Goal: Transaction & Acquisition: Purchase product/service

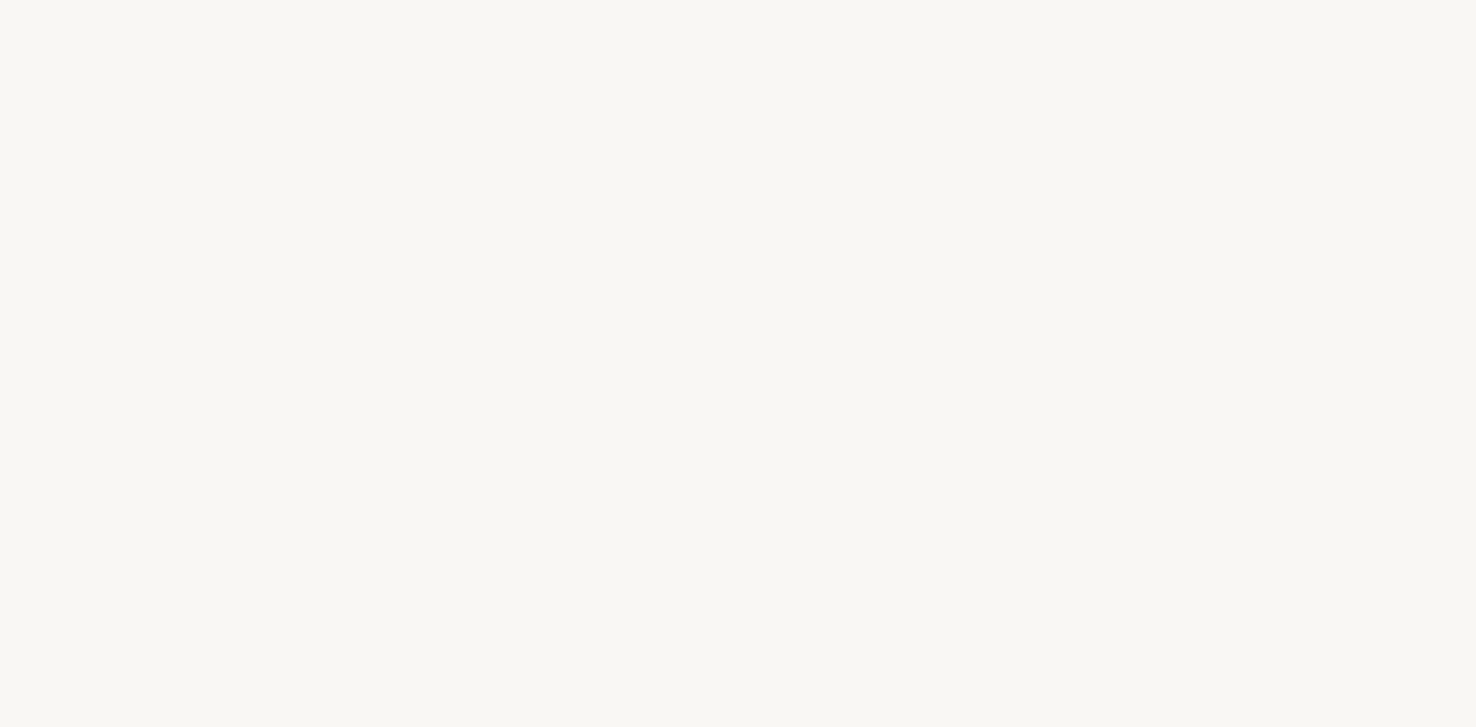
select select "FR"
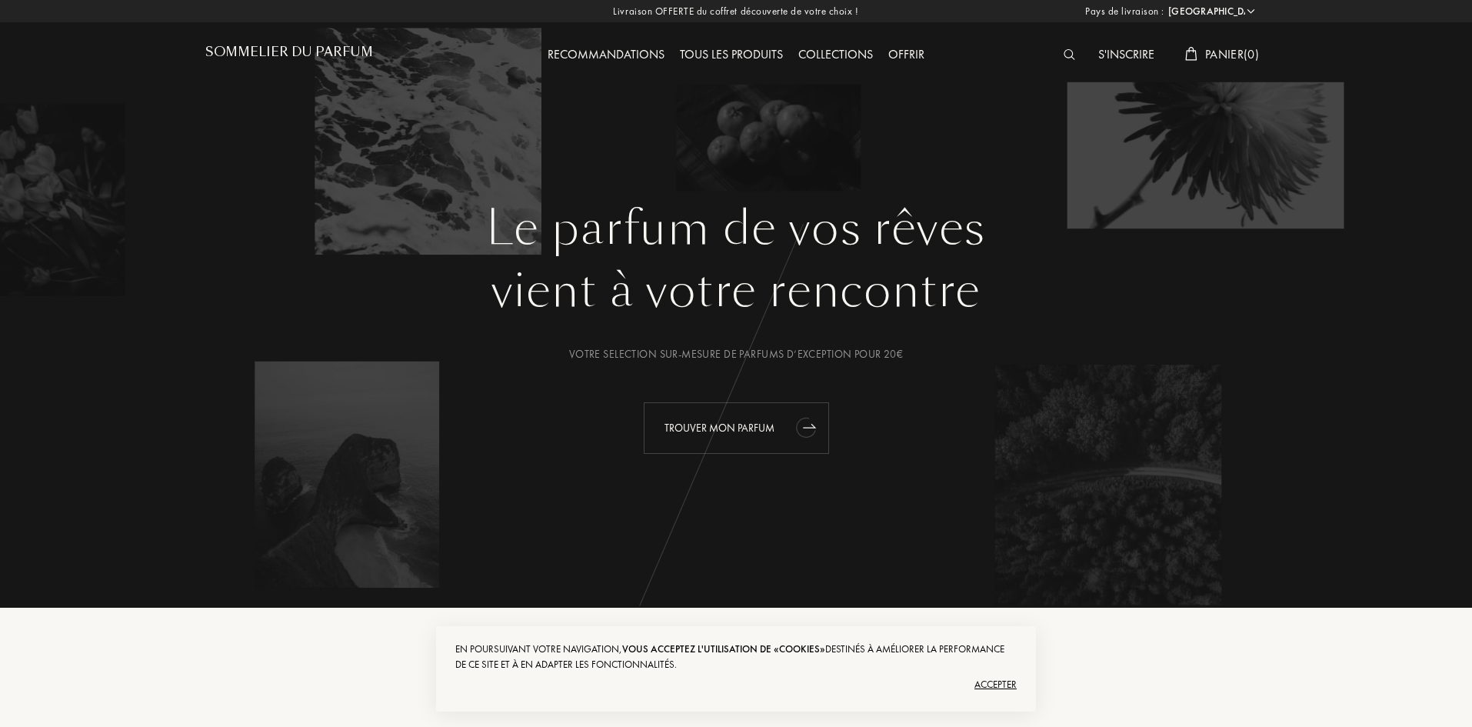
click at [766, 437] on div "Trouver mon parfum" at bounding box center [735, 428] width 185 height 52
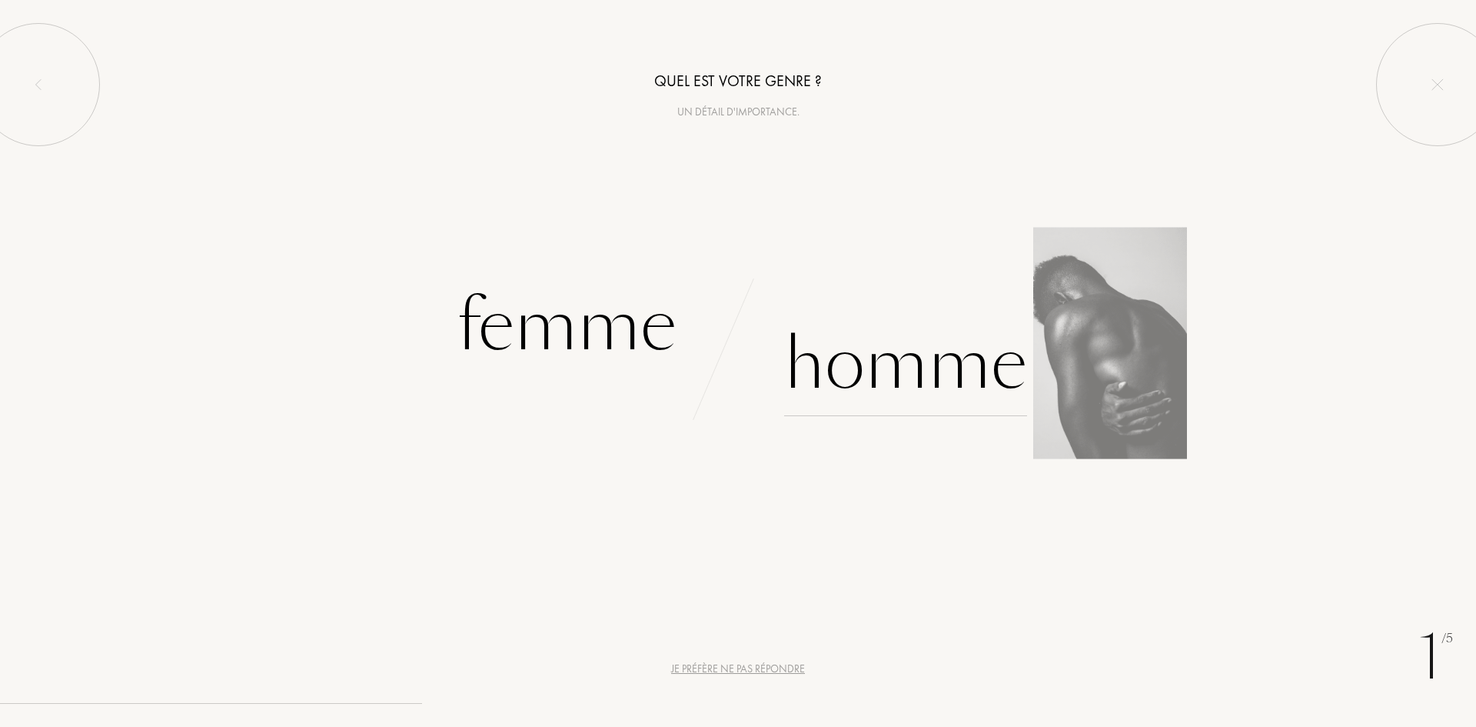
click at [949, 372] on div "Homme" at bounding box center [905, 364] width 243 height 104
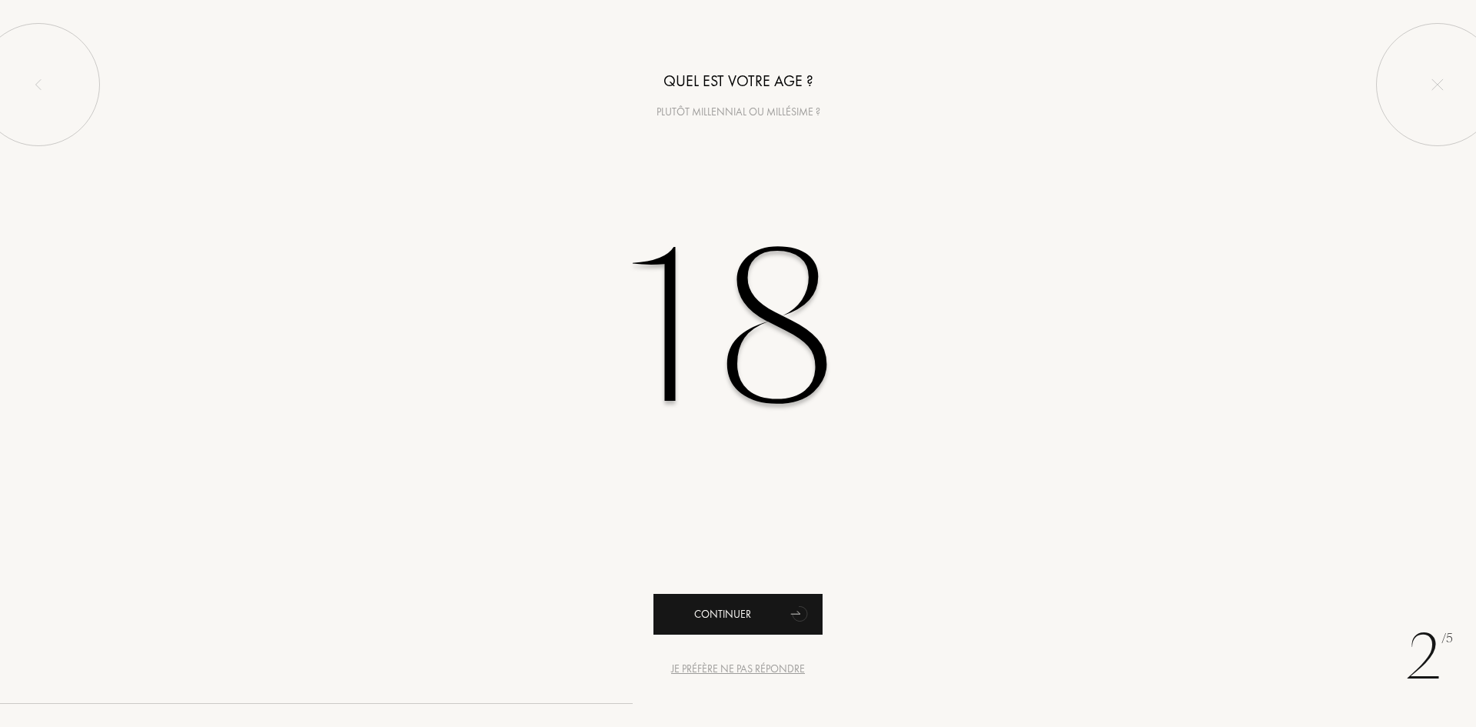
type input "18"
click at [736, 610] on div "Continuer" at bounding box center [737, 614] width 169 height 41
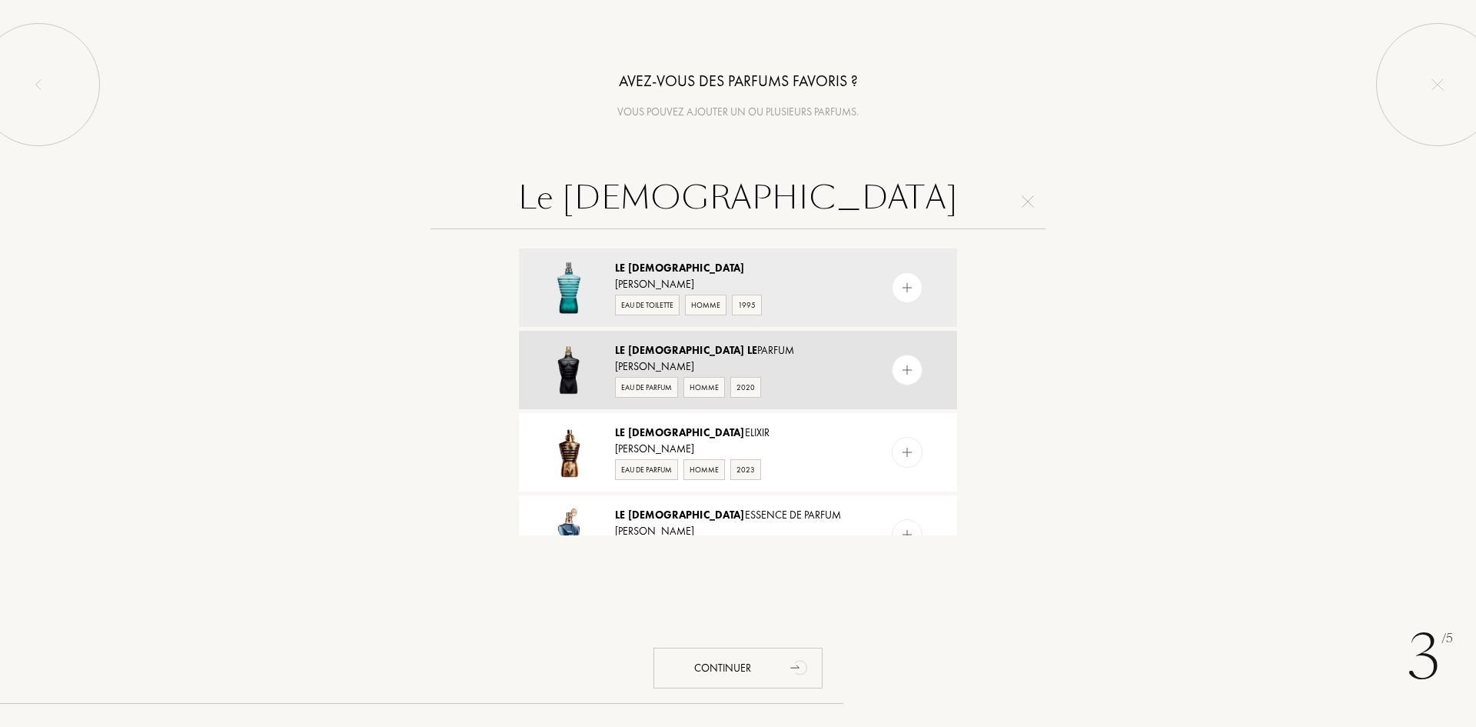
type input "Le male"
click at [908, 368] on img at bounding box center [907, 370] width 15 height 15
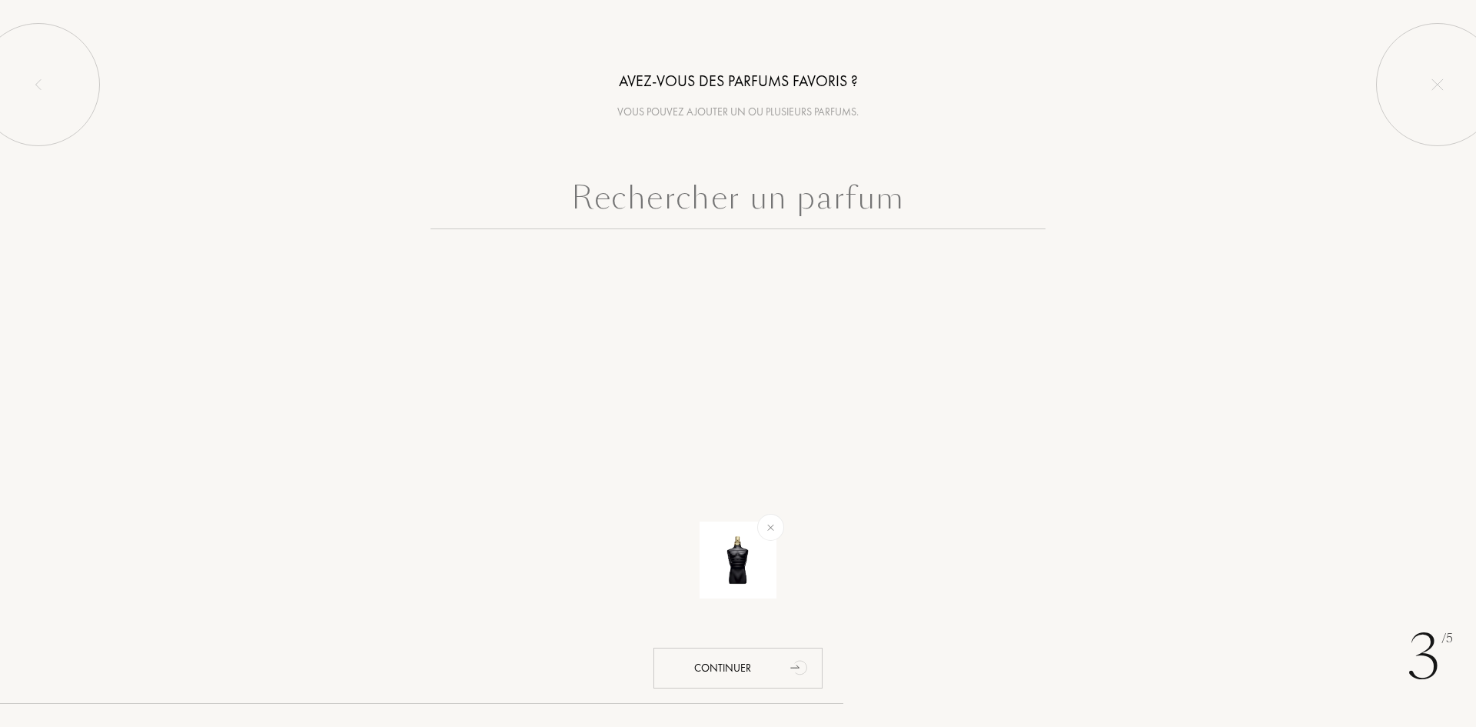
click at [876, 216] on input "text" at bounding box center [738, 201] width 615 height 55
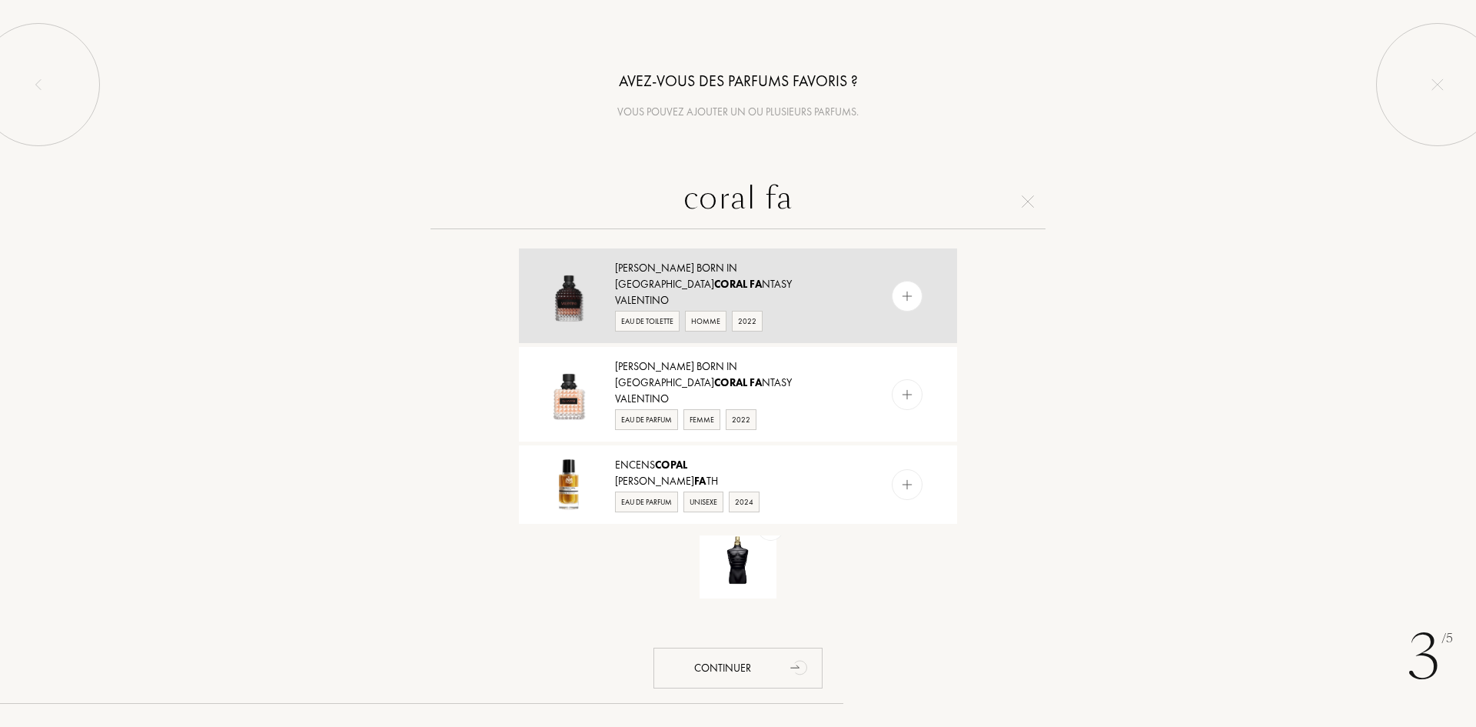
type input "coral fa"
click at [912, 294] on img at bounding box center [907, 295] width 15 height 15
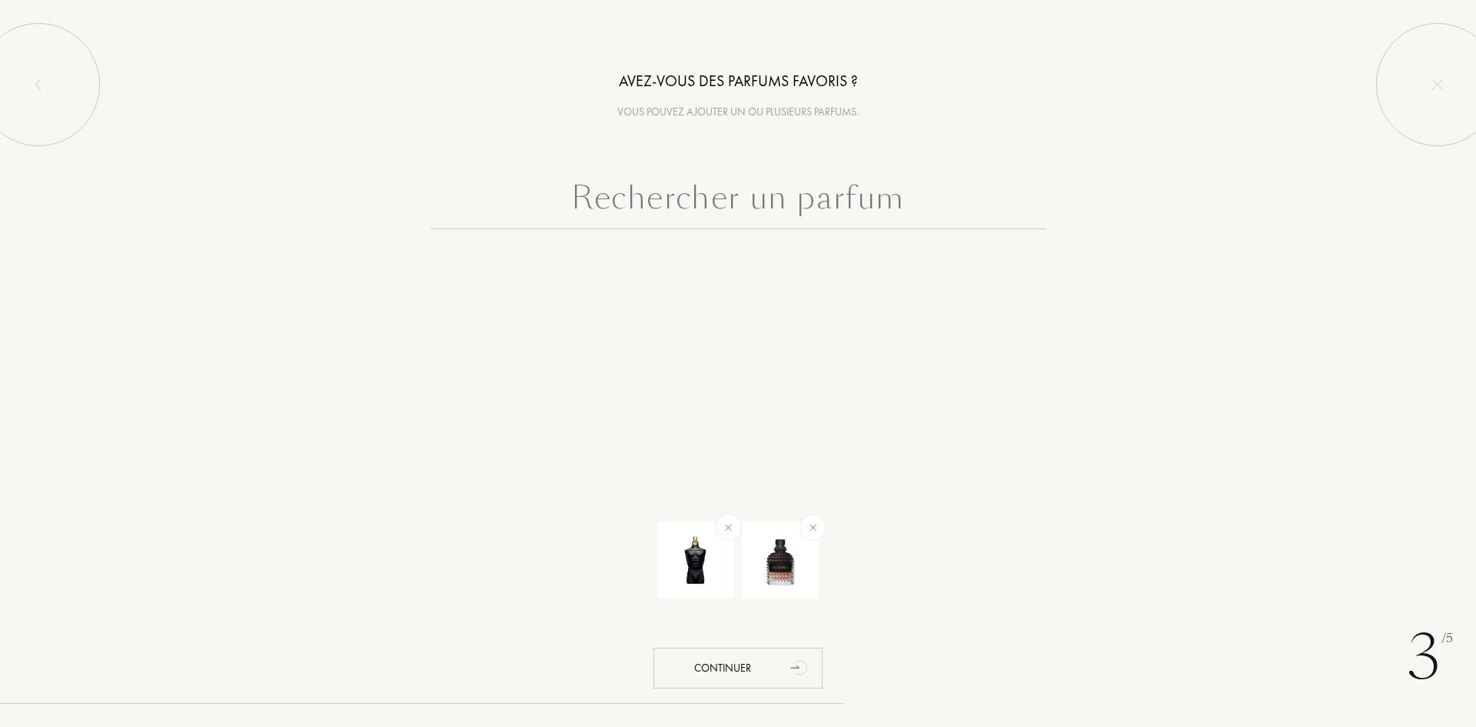
click at [816, 219] on input "text" at bounding box center [738, 201] width 615 height 55
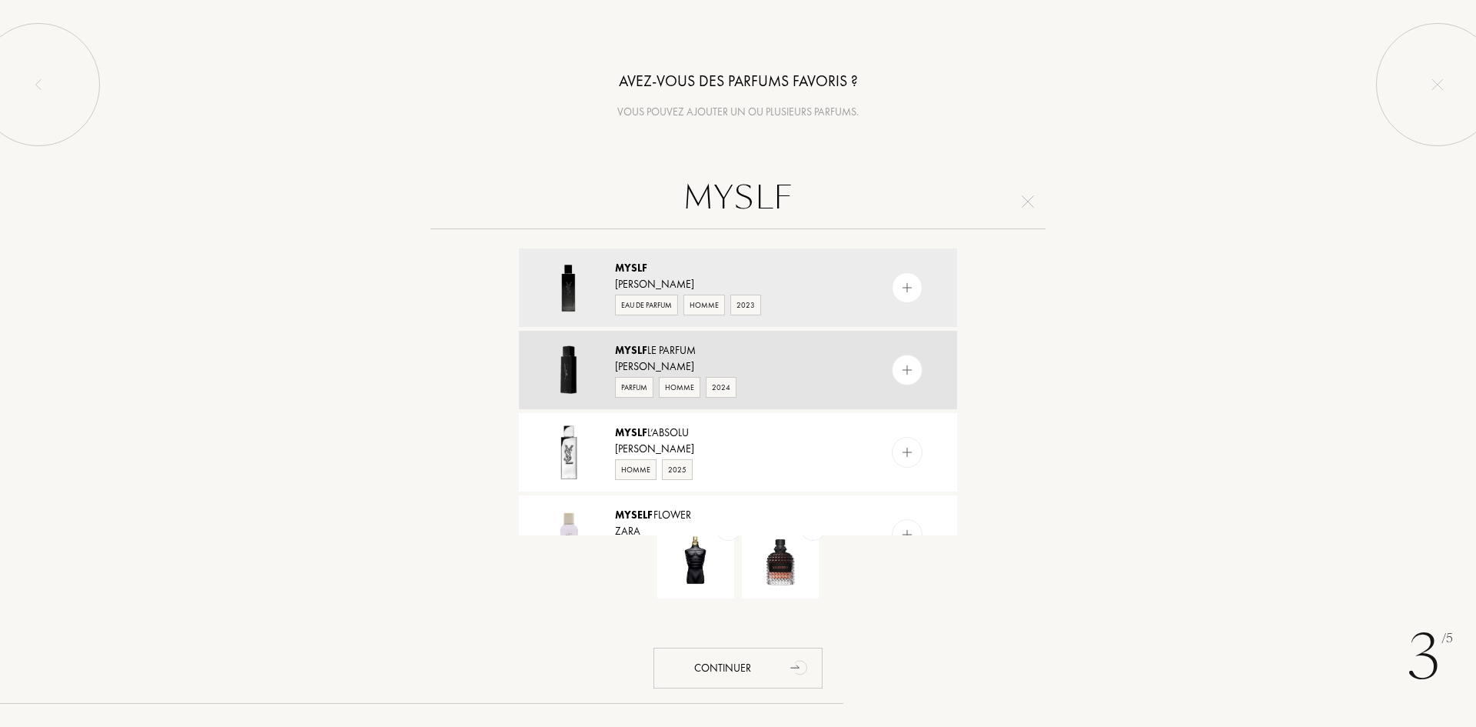
type input "MYSLF"
click at [913, 369] on div at bounding box center [907, 369] width 31 height 31
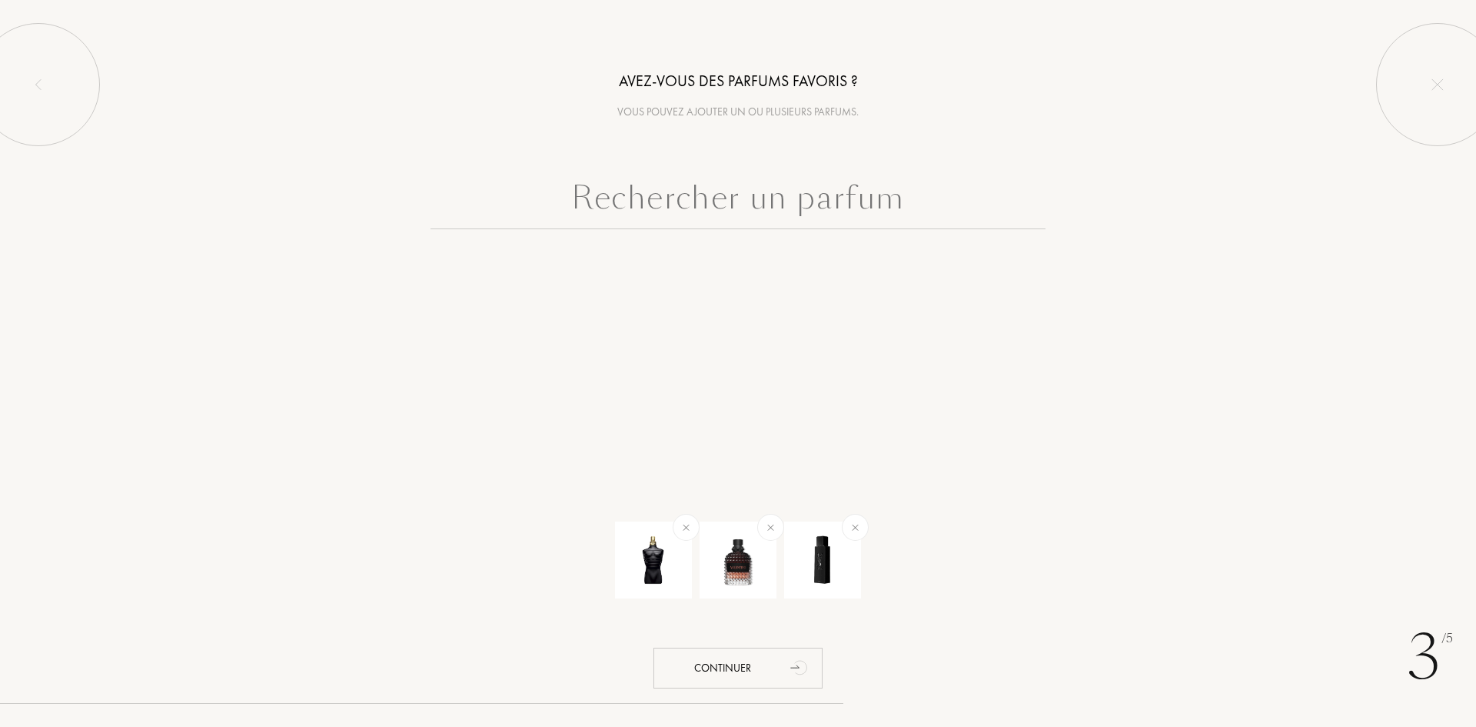
click at [854, 210] on input "text" at bounding box center [738, 201] width 615 height 55
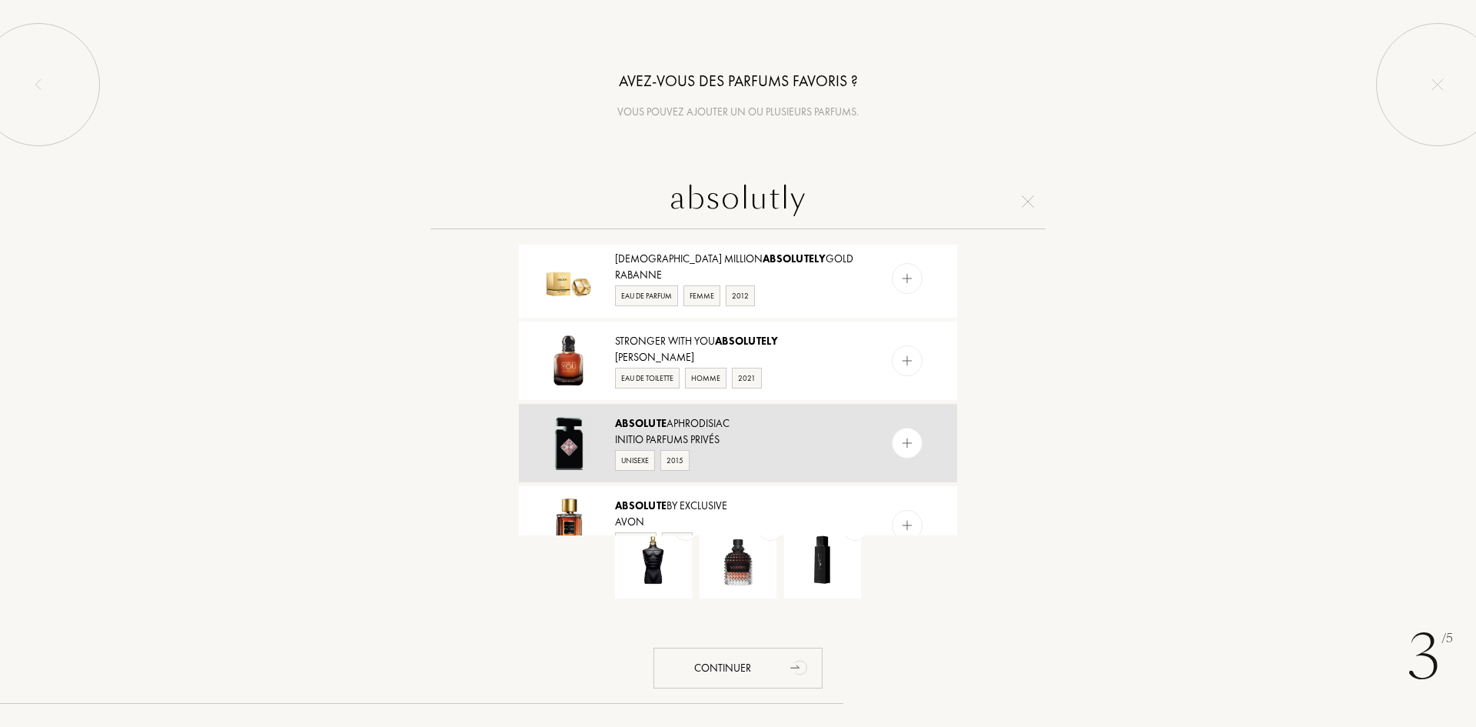
scroll to position [923, 0]
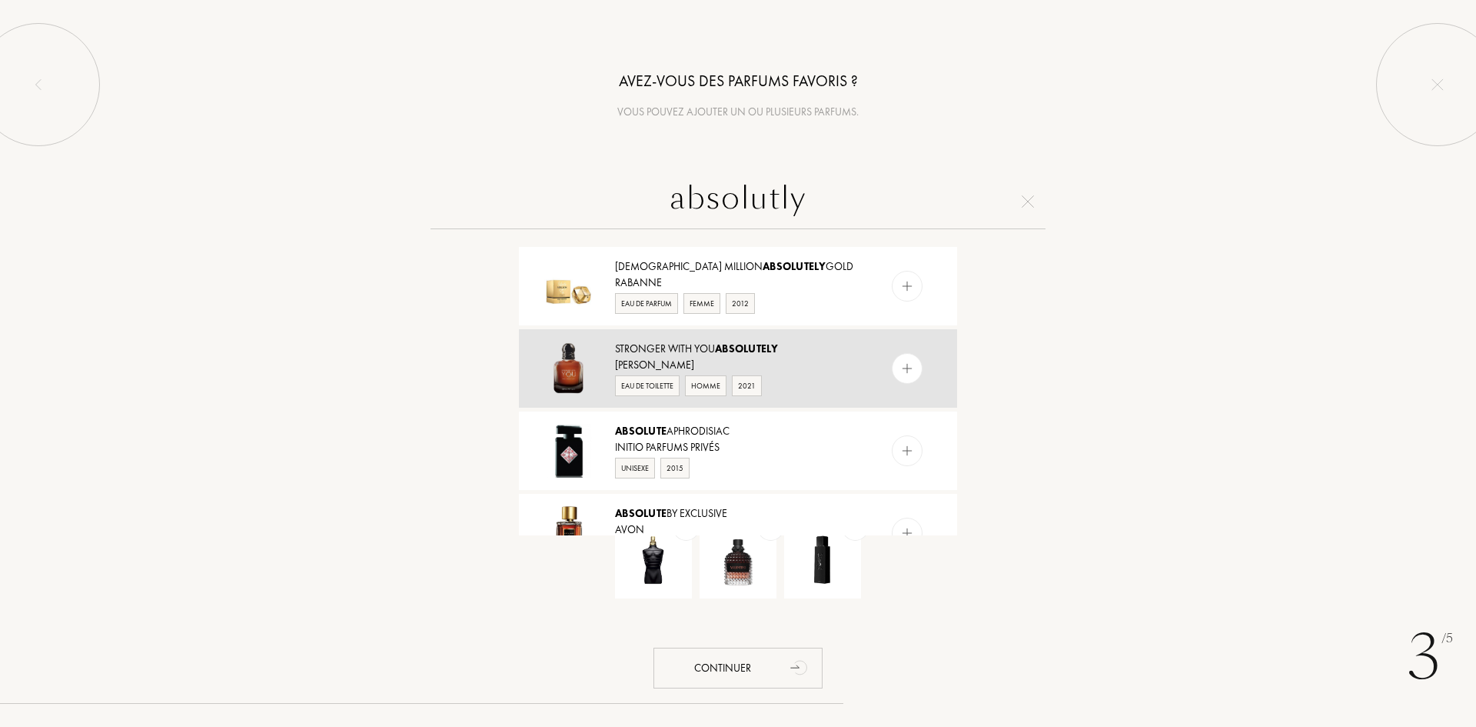
type input "absolutly"
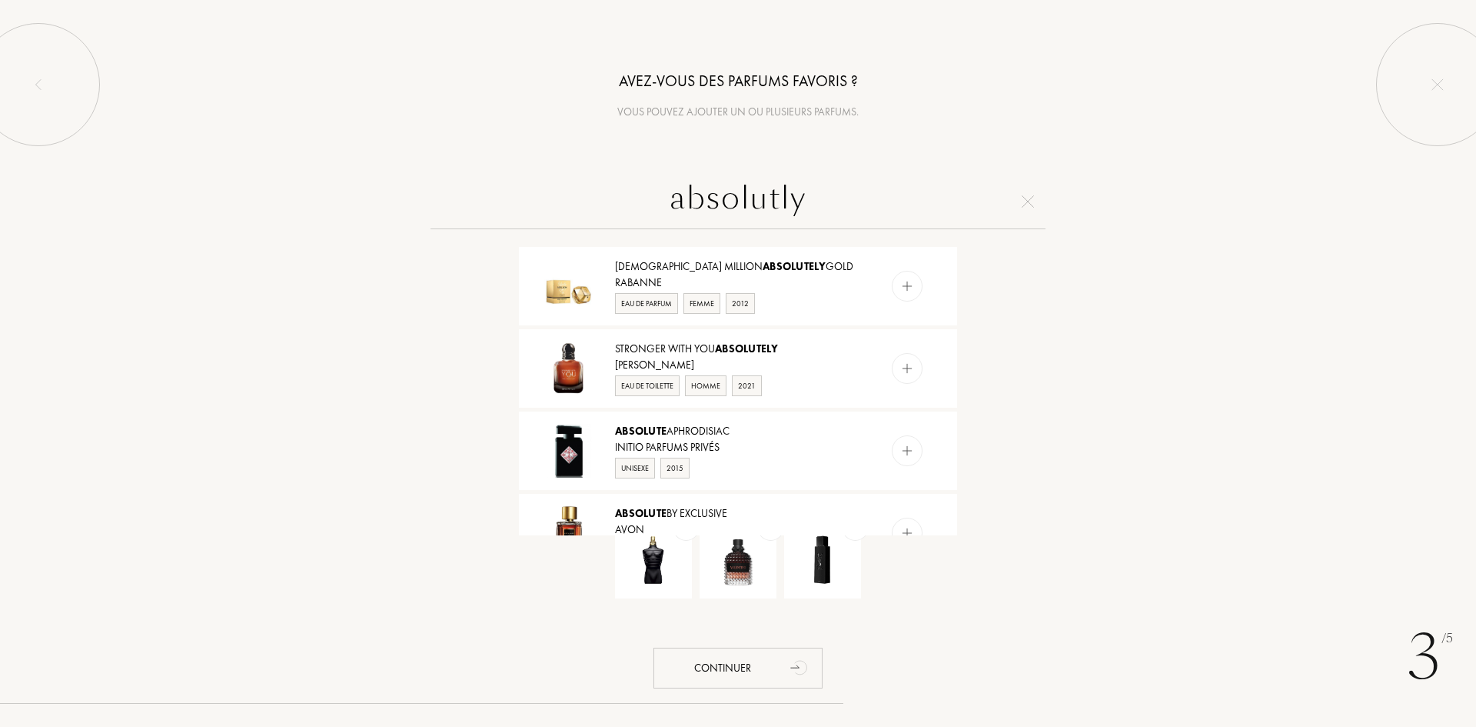
click at [909, 361] on img at bounding box center [907, 368] width 15 height 15
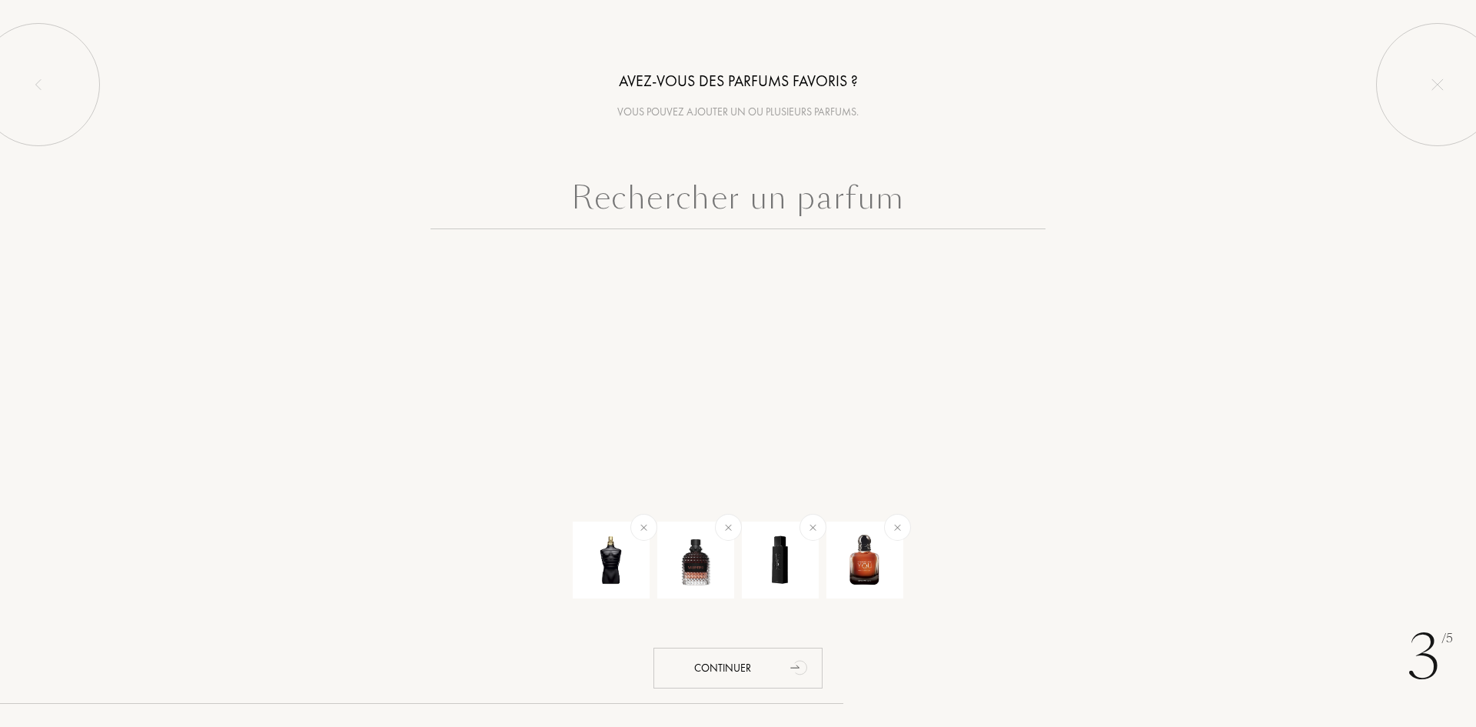
scroll to position [0, 0]
click at [787, 206] on input "text" at bounding box center [738, 201] width 615 height 55
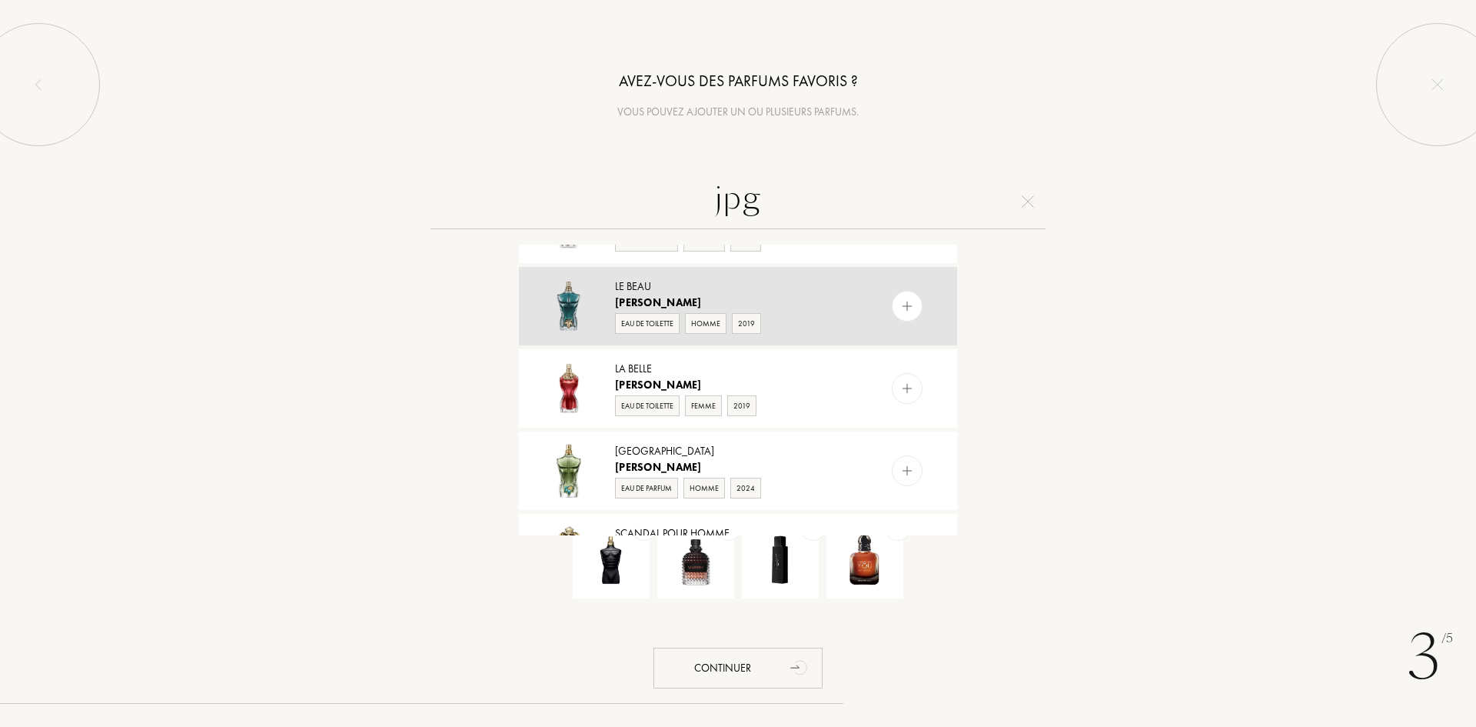
scroll to position [846, 0]
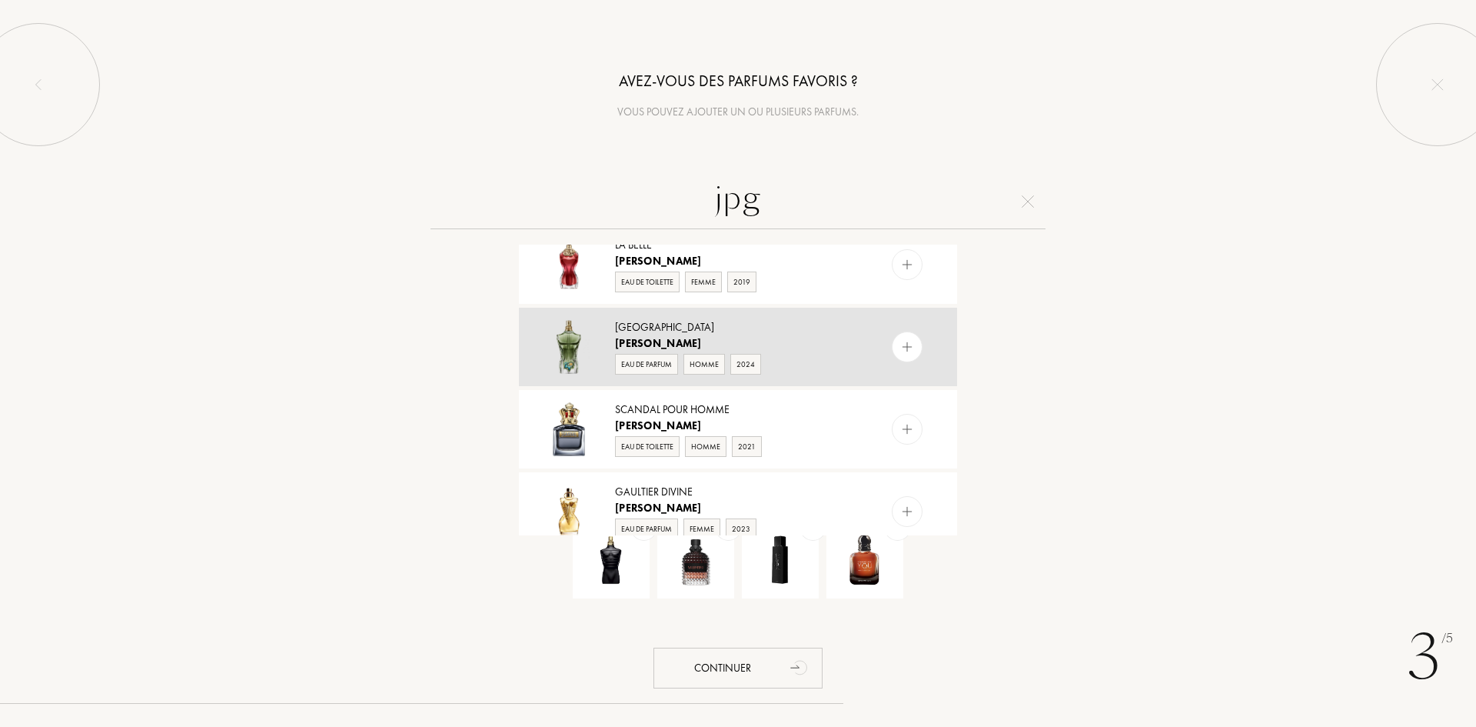
type input "jpg"
click at [907, 344] on img at bounding box center [907, 347] width 15 height 15
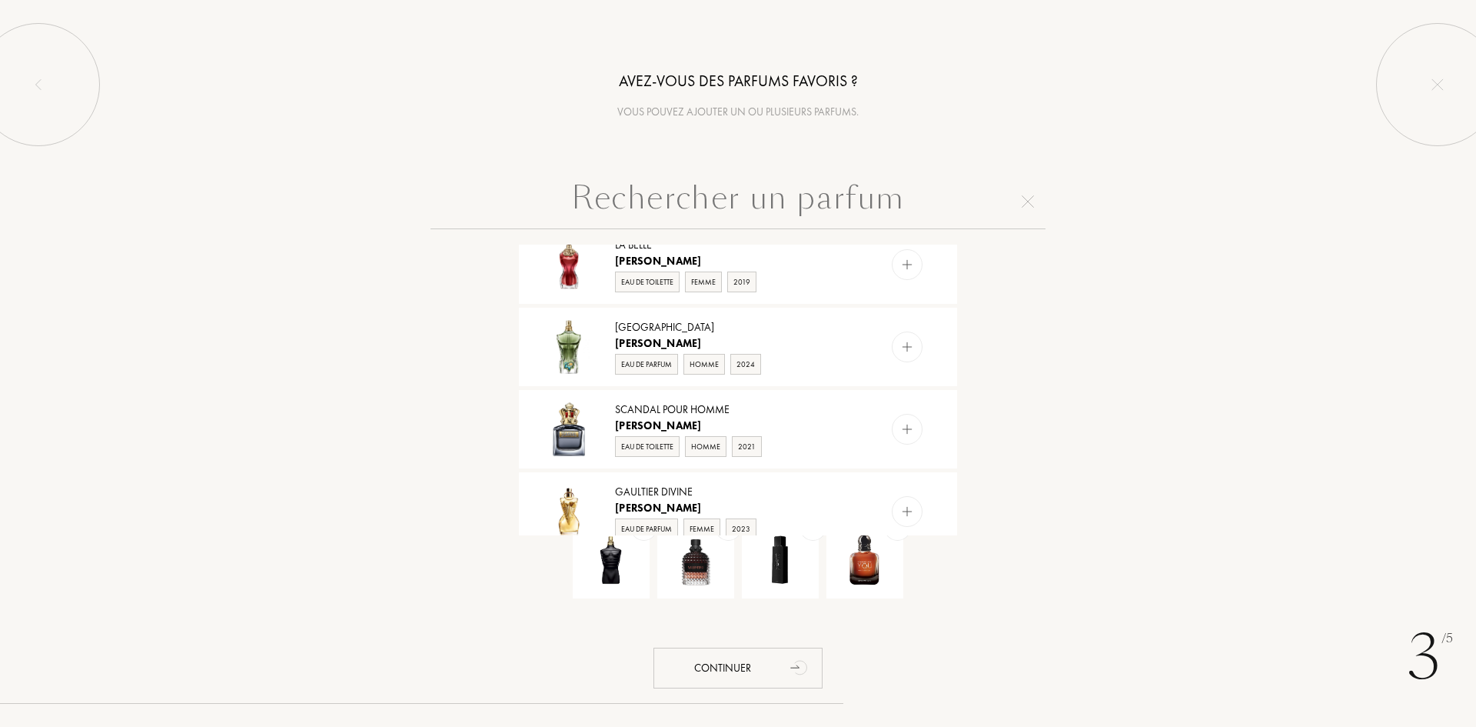
scroll to position [0, 0]
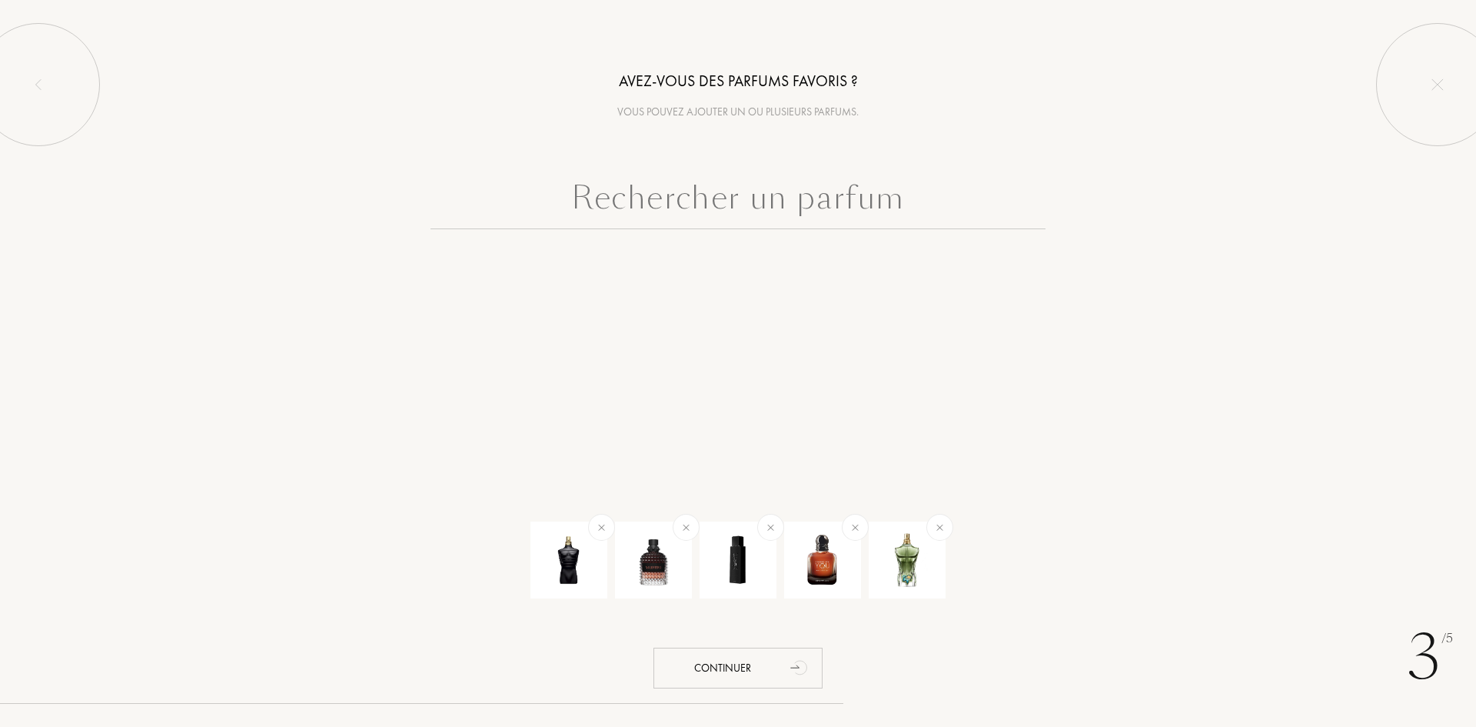
click at [782, 201] on input "text" at bounding box center [738, 201] width 615 height 55
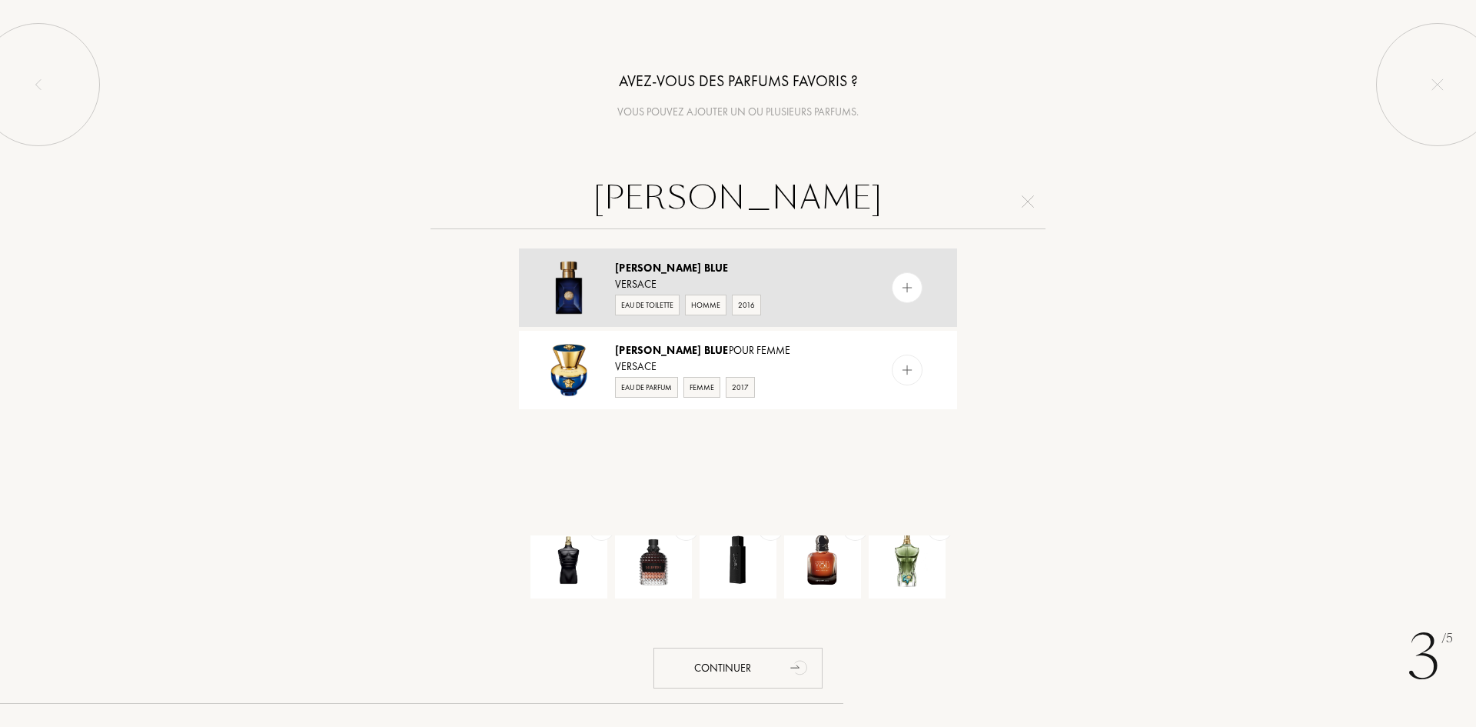
type input "dylan blue"
click at [912, 281] on img at bounding box center [907, 288] width 15 height 15
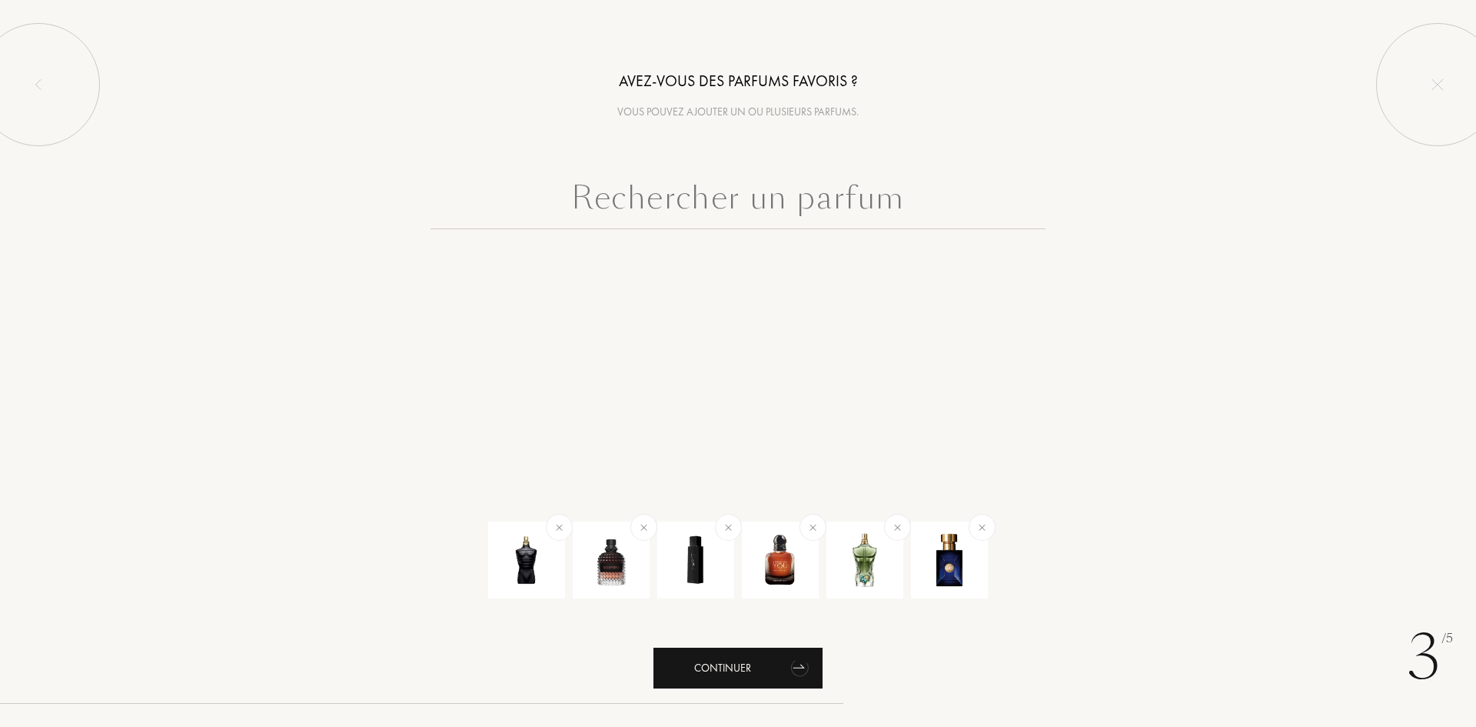
click at [756, 673] on div "Continuer" at bounding box center [737, 667] width 169 height 41
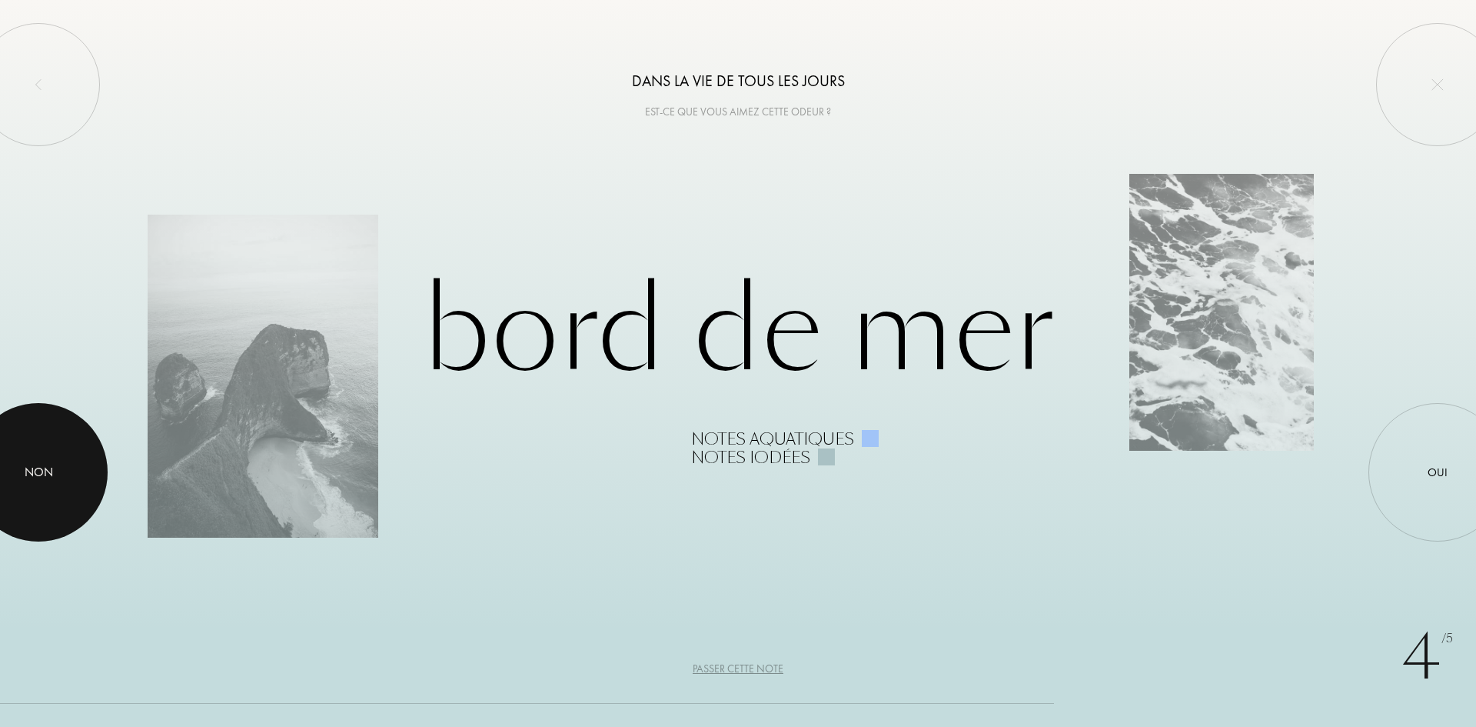
click at [57, 458] on div at bounding box center [38, 472] width 138 height 138
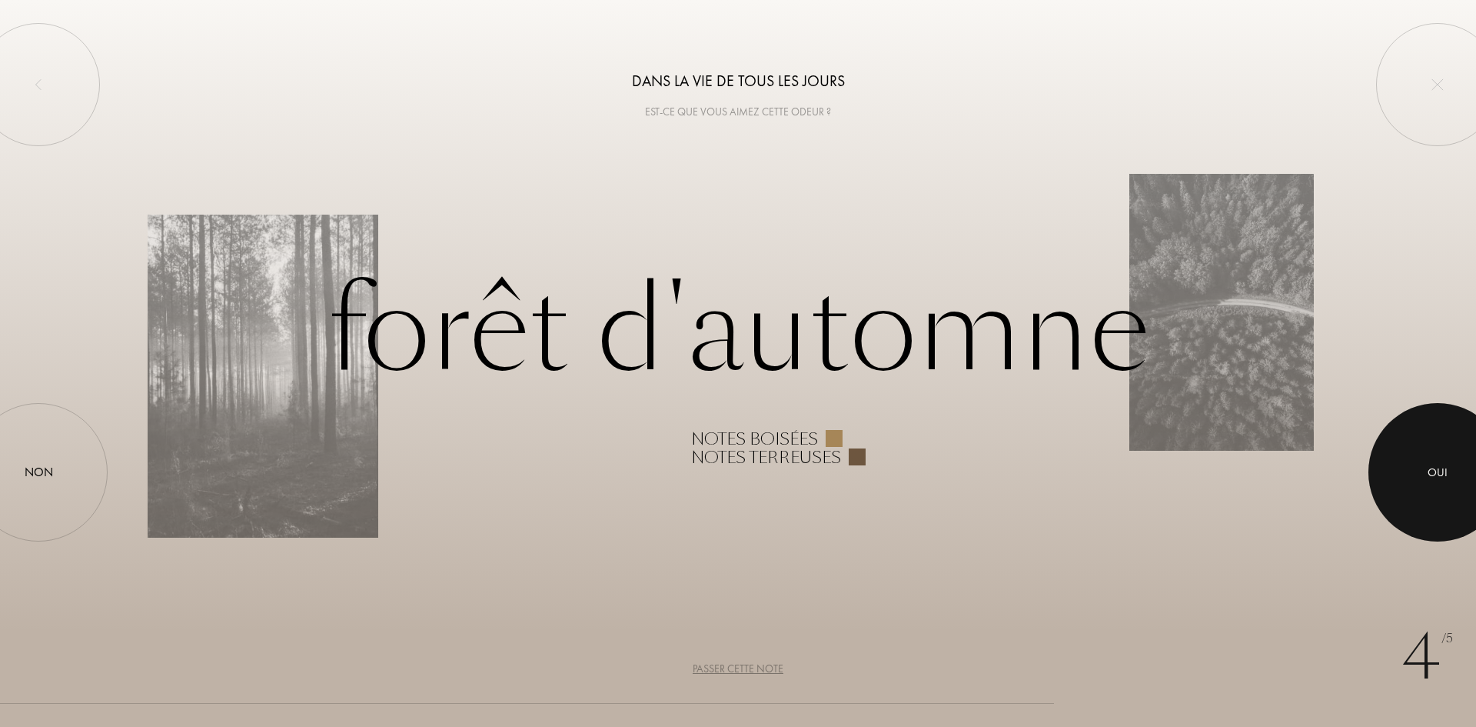
click at [1435, 471] on div "Oui" at bounding box center [1438, 473] width 20 height 18
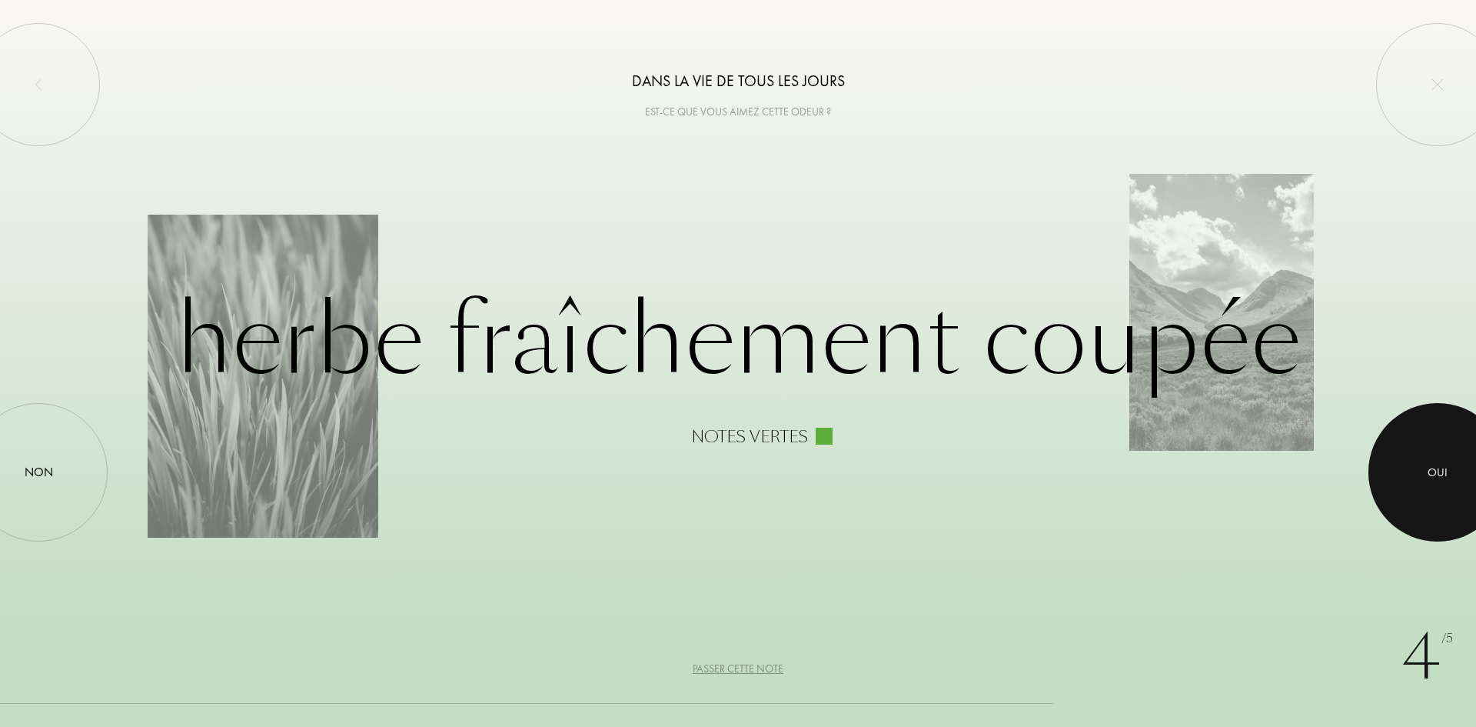
click at [1438, 483] on div at bounding box center [1437, 472] width 138 height 138
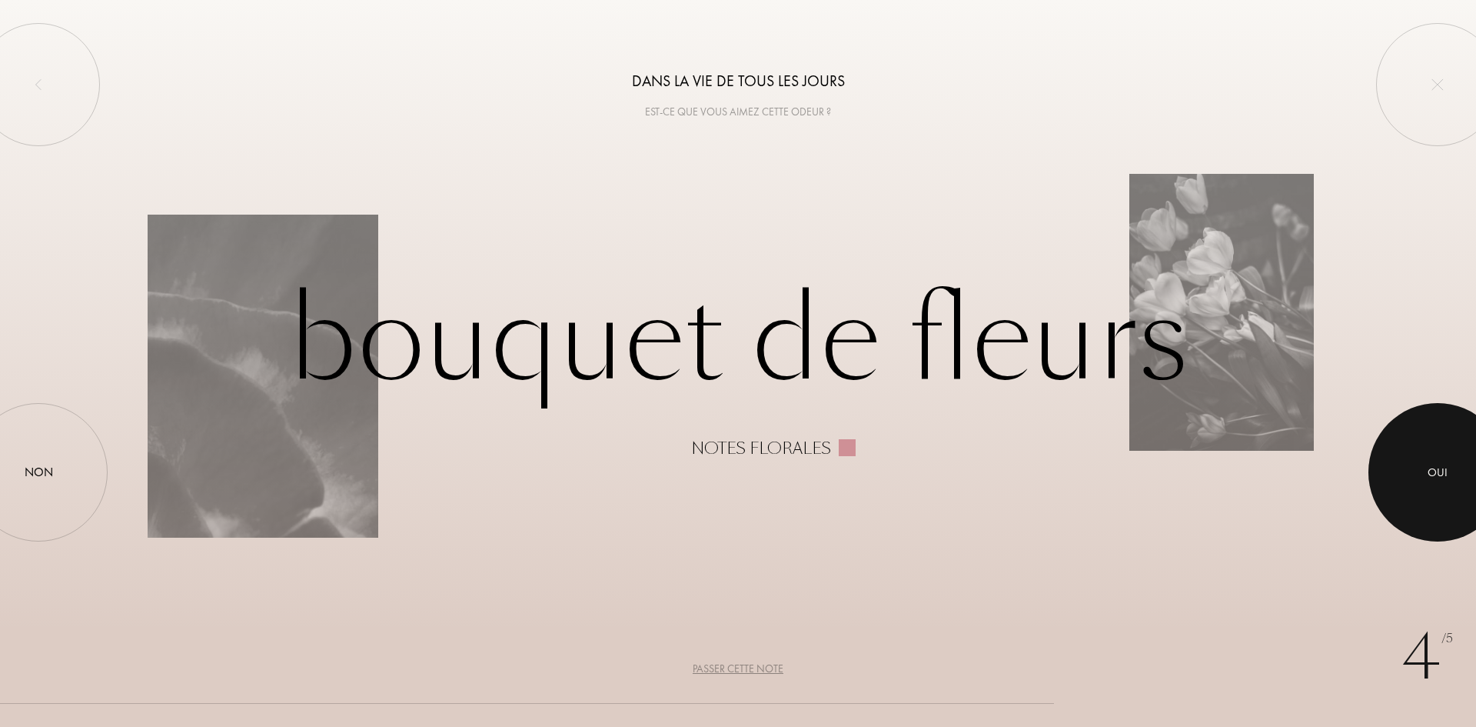
click at [1442, 464] on div "Oui" at bounding box center [1438, 473] width 20 height 18
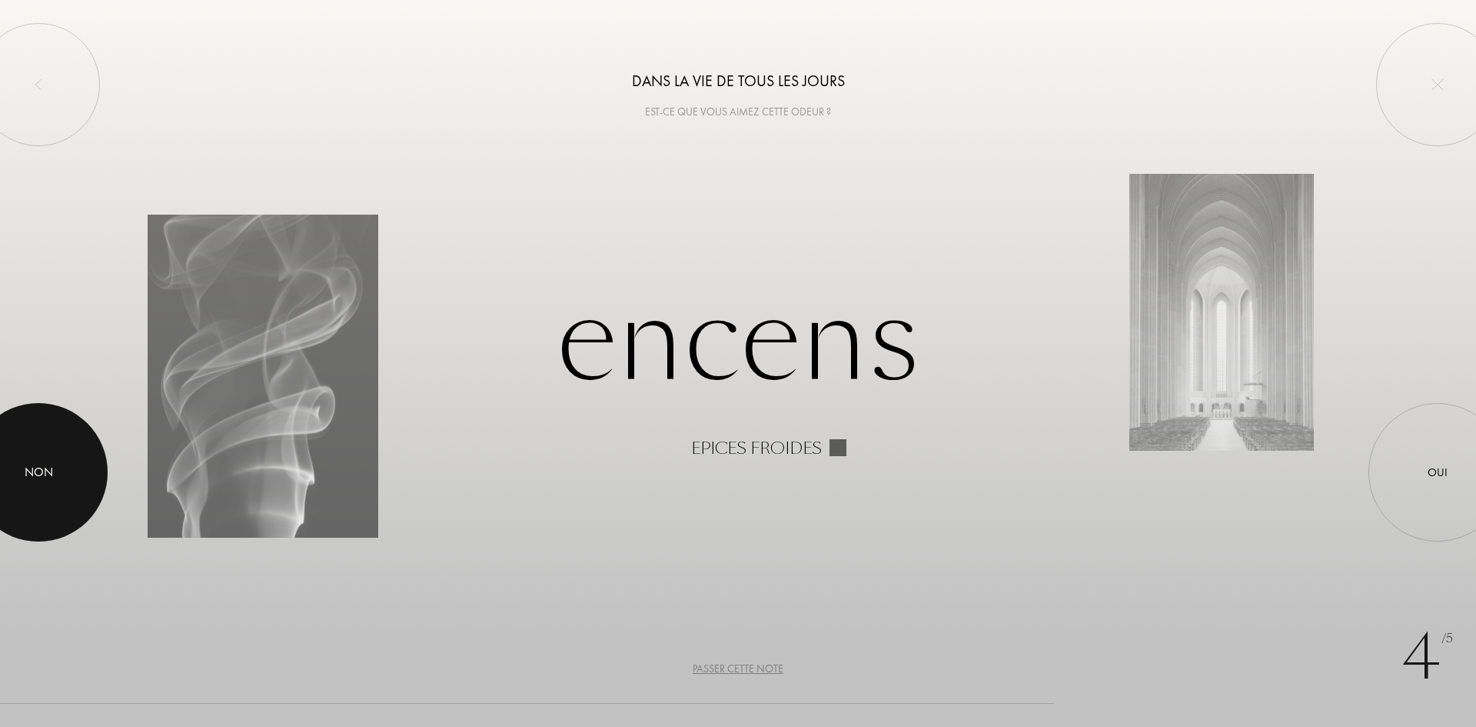
click at [73, 451] on div at bounding box center [38, 472] width 138 height 138
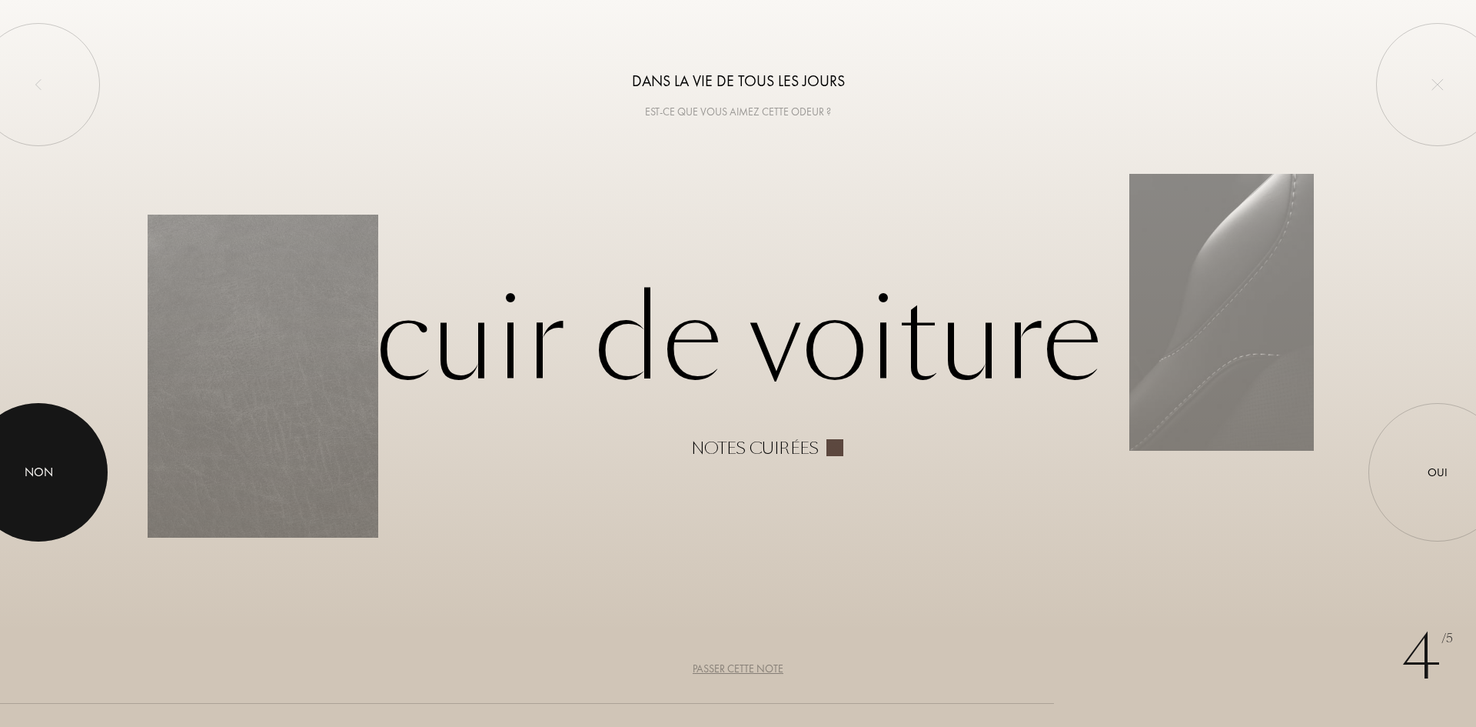
click at [82, 487] on div at bounding box center [38, 472] width 138 height 138
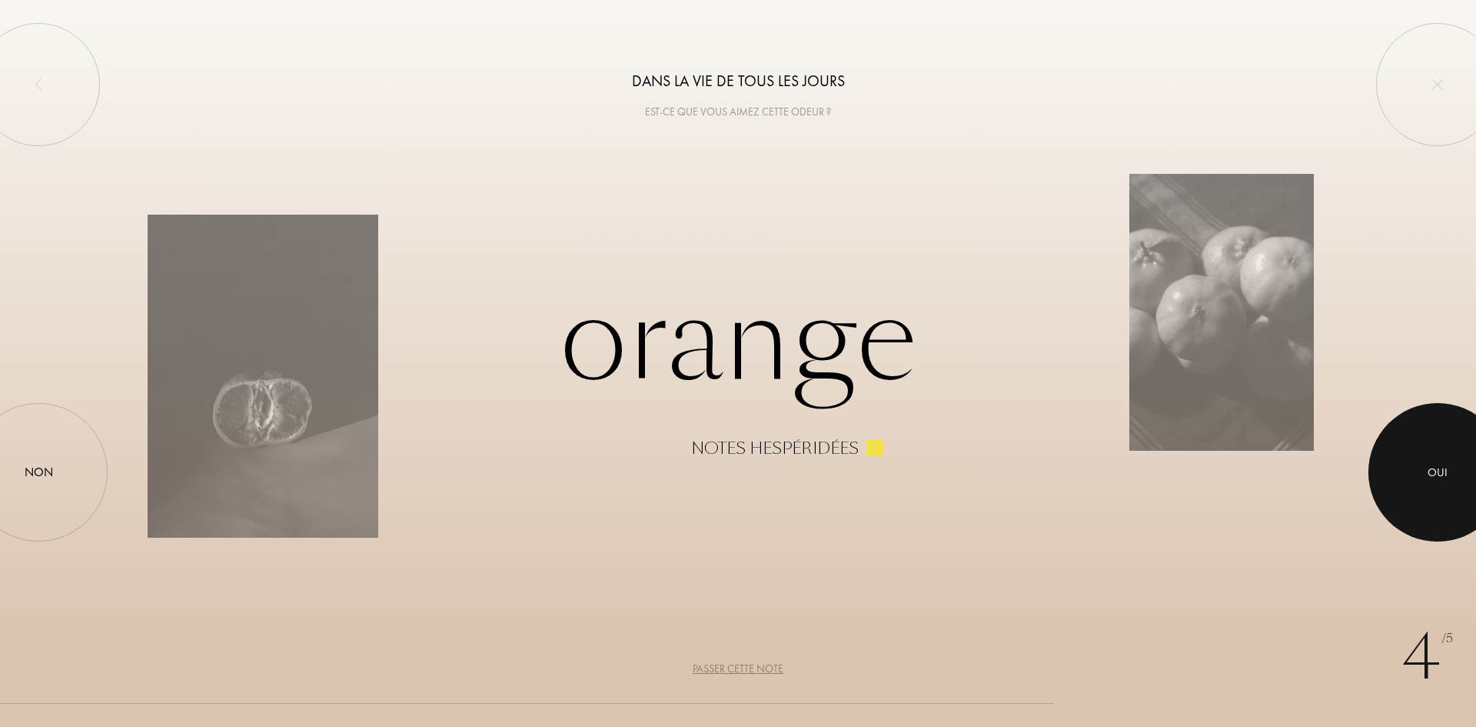
click at [1448, 466] on div at bounding box center [1437, 472] width 138 height 138
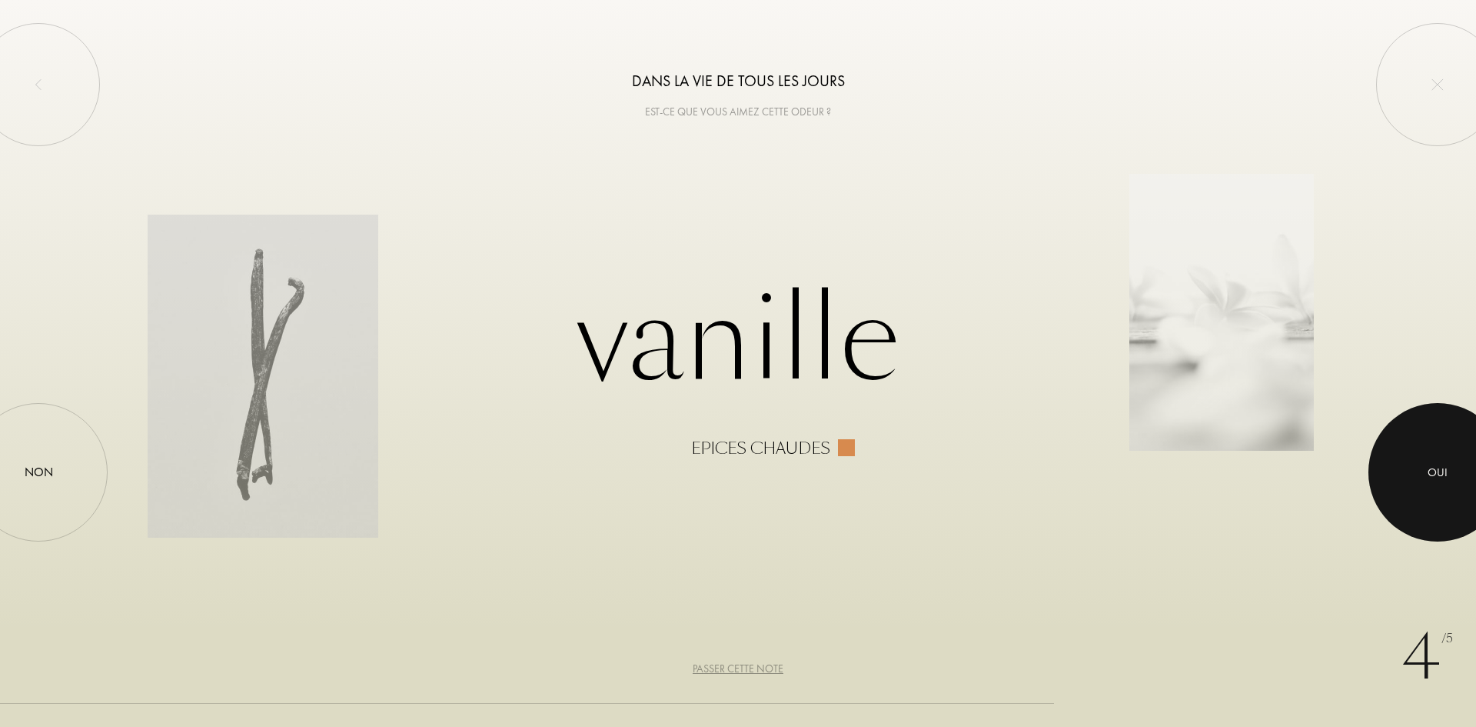
click at [1435, 462] on div at bounding box center [1437, 472] width 138 height 138
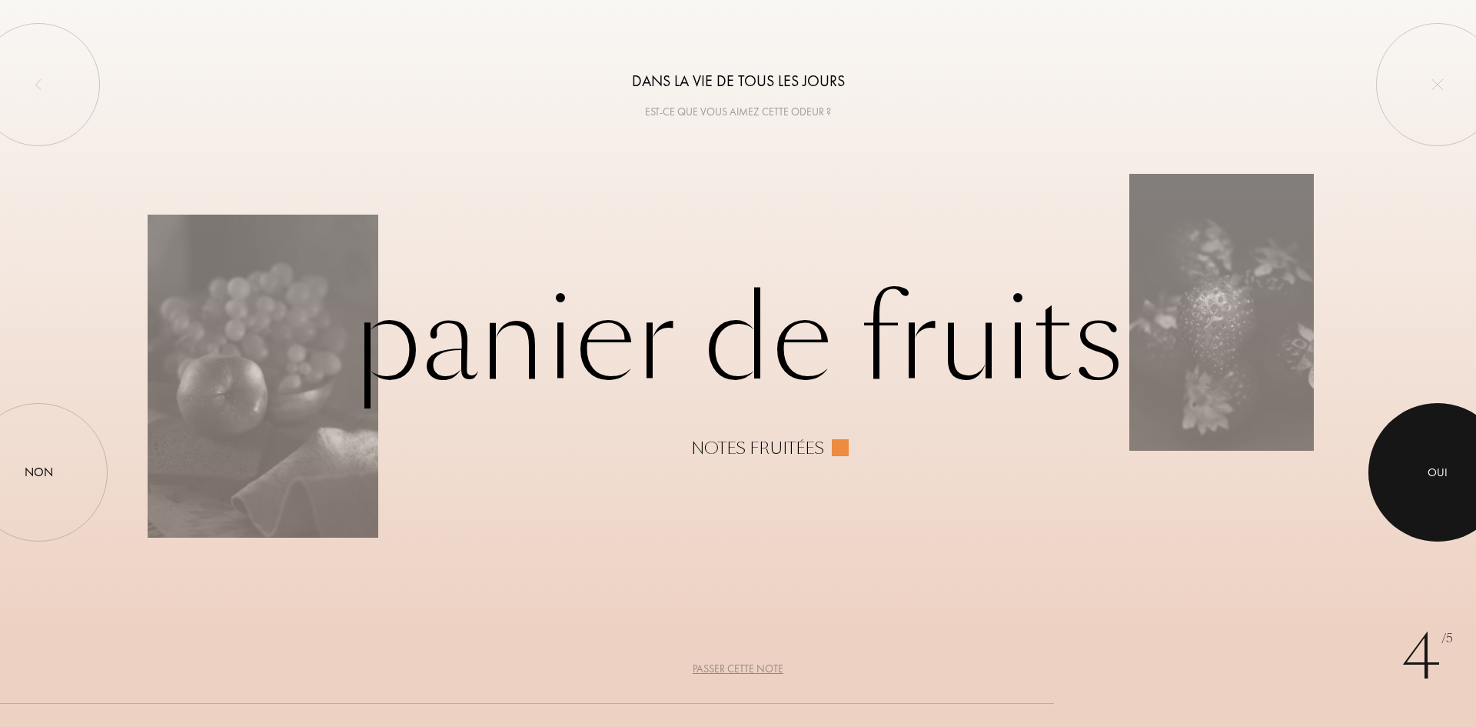
click at [1446, 470] on div "Oui" at bounding box center [1438, 473] width 20 height 18
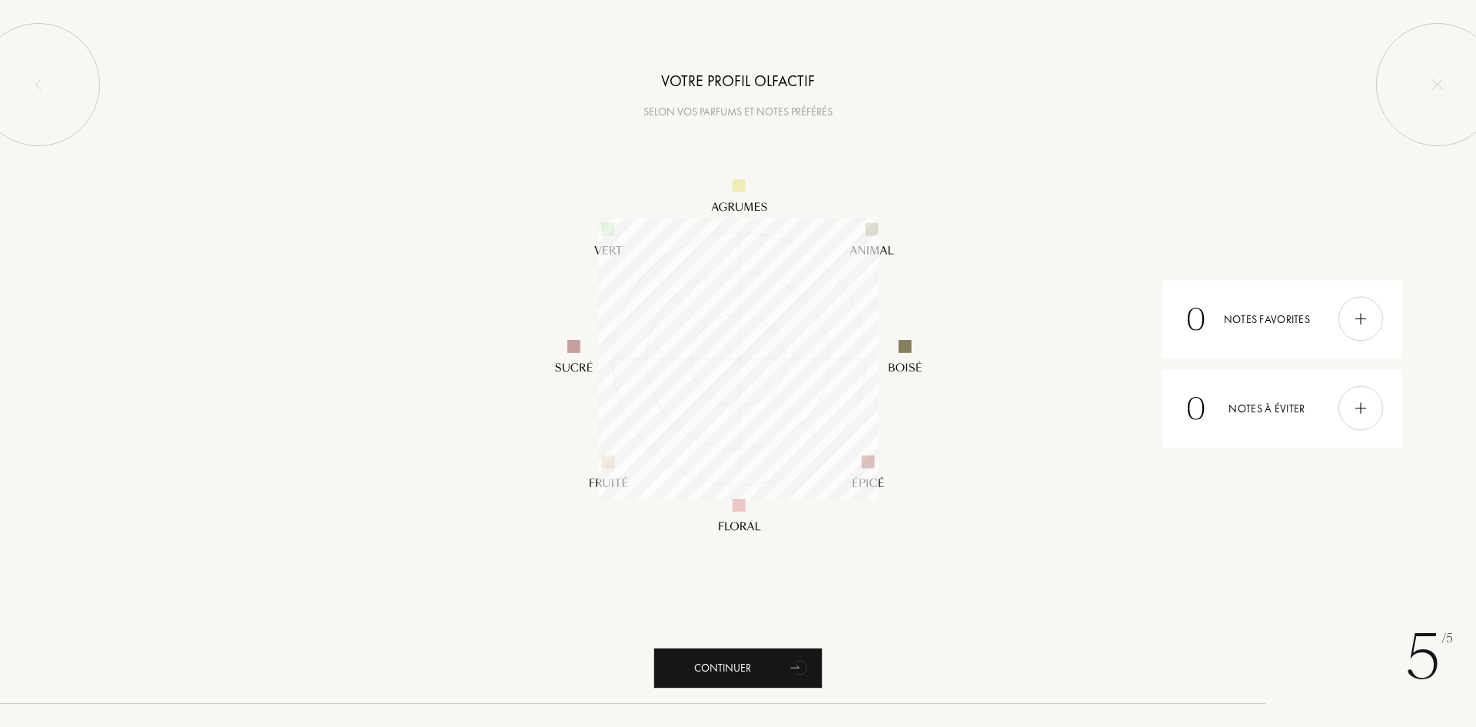
scroll to position [281, 281]
click at [1352, 322] on div at bounding box center [1360, 319] width 45 height 45
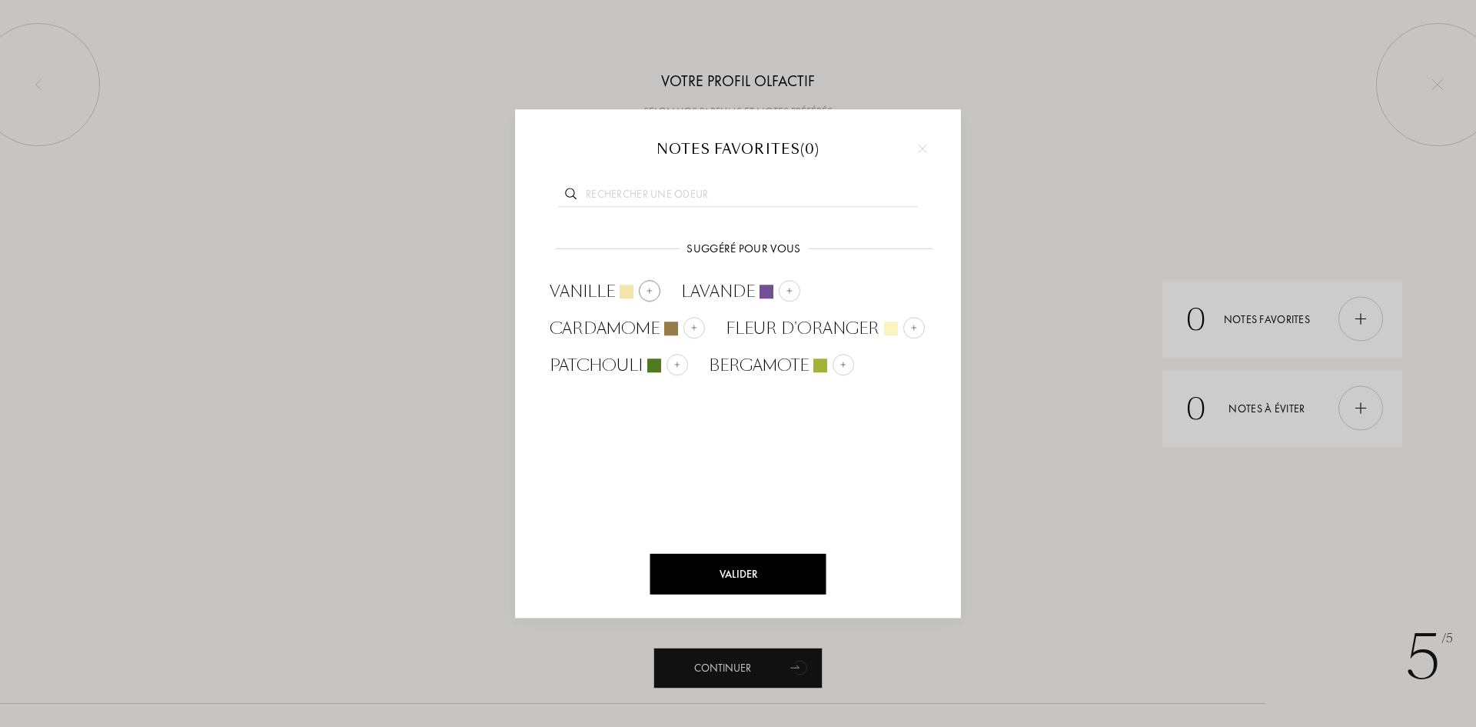
click at [647, 287] on img at bounding box center [650, 291] width 8 height 8
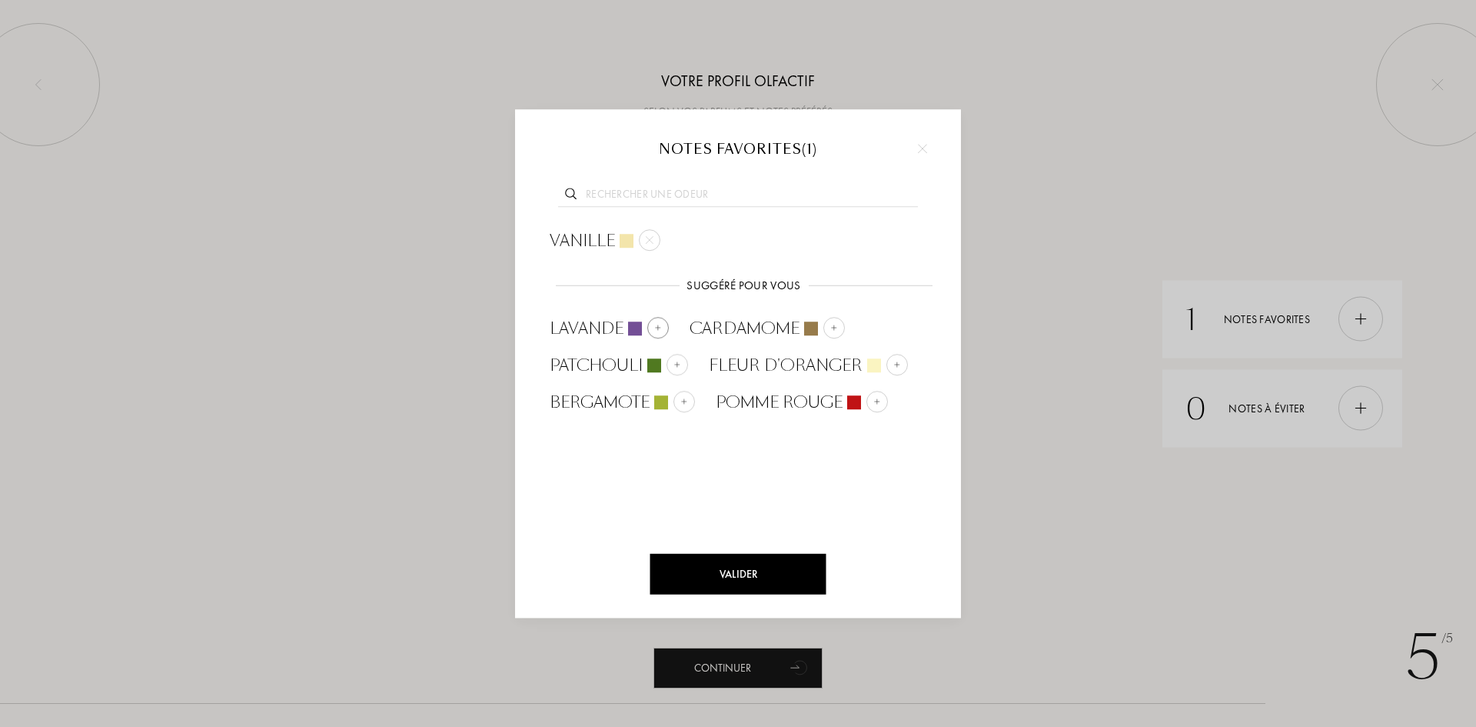
click at [654, 328] on img at bounding box center [658, 328] width 8 height 8
click at [699, 326] on div at bounding box center [694, 328] width 22 height 22
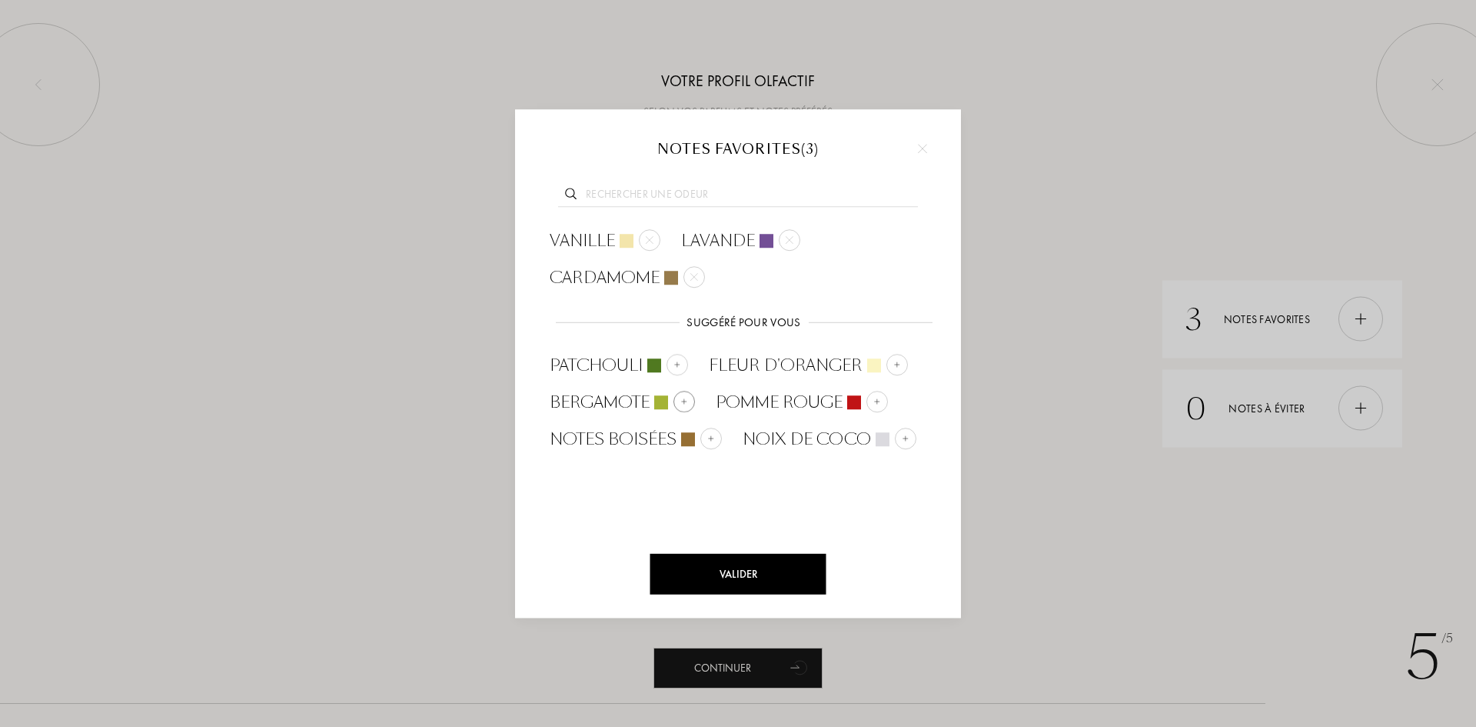
click at [680, 399] on img at bounding box center [684, 401] width 8 height 8
click at [732, 569] on div "Valider" at bounding box center [738, 574] width 176 height 41
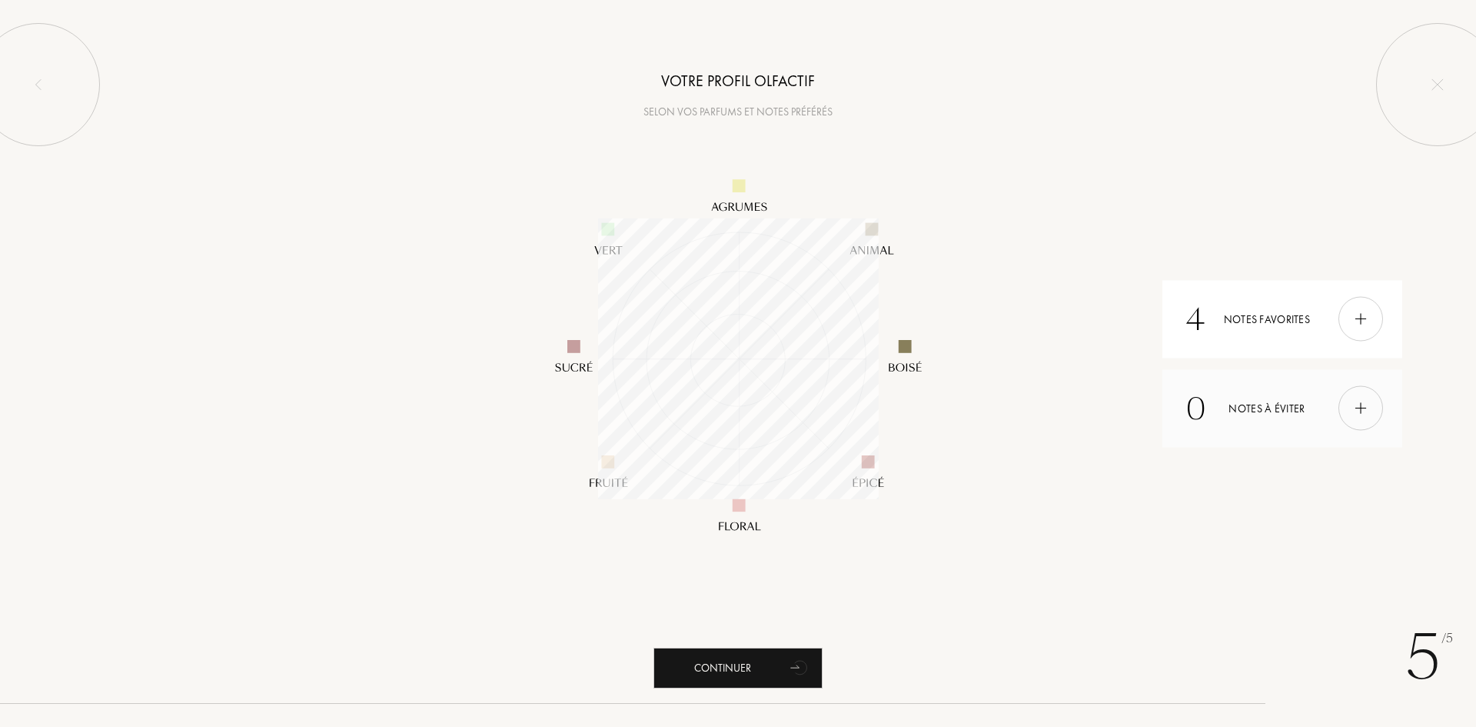
click at [1366, 429] on div at bounding box center [1360, 408] width 45 height 45
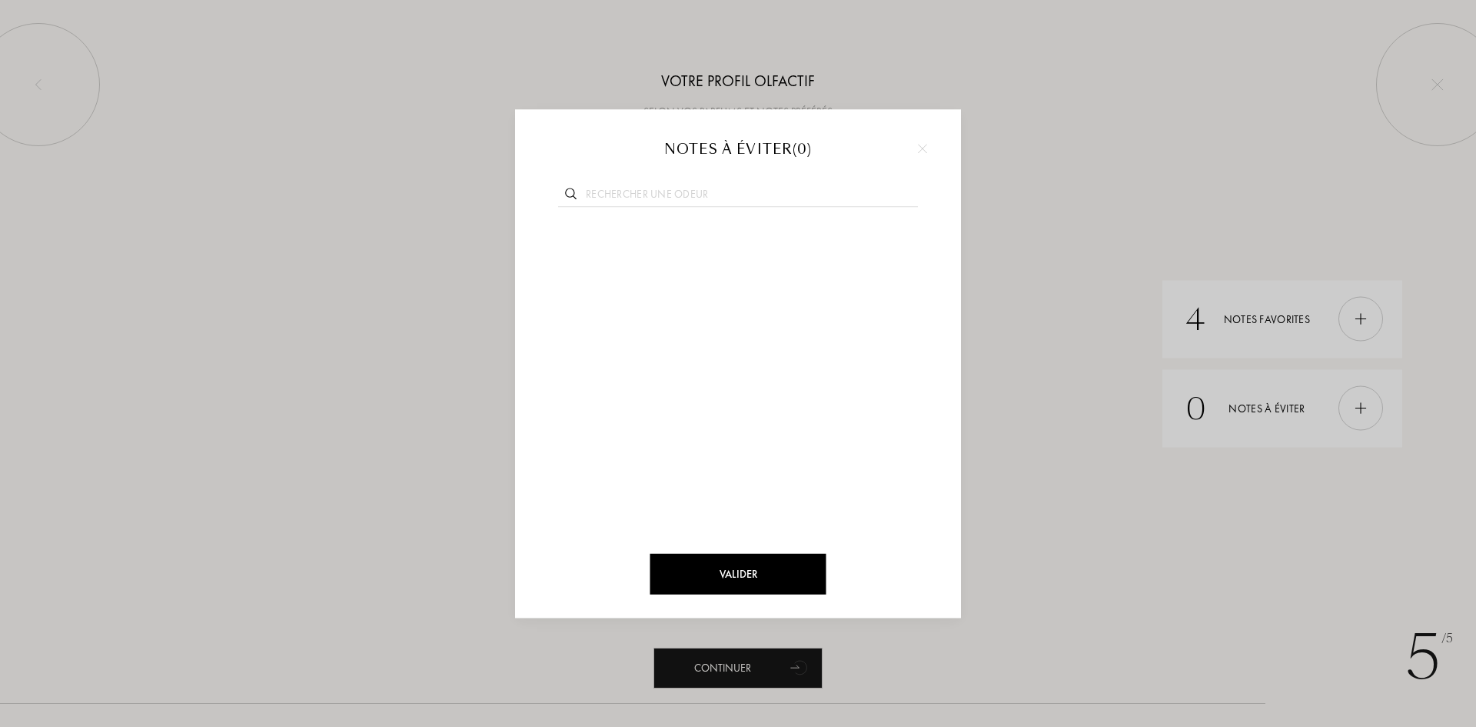
click at [690, 196] on input "text" at bounding box center [738, 196] width 360 height 21
type input "a"
drag, startPoint x: 780, startPoint y: 548, endPoint x: 772, endPoint y: 558, distance: 12.6
click at [779, 550] on div "Valider" at bounding box center [738, 578] width 446 height 77
click at [770, 562] on div "Valider" at bounding box center [738, 574] width 176 height 41
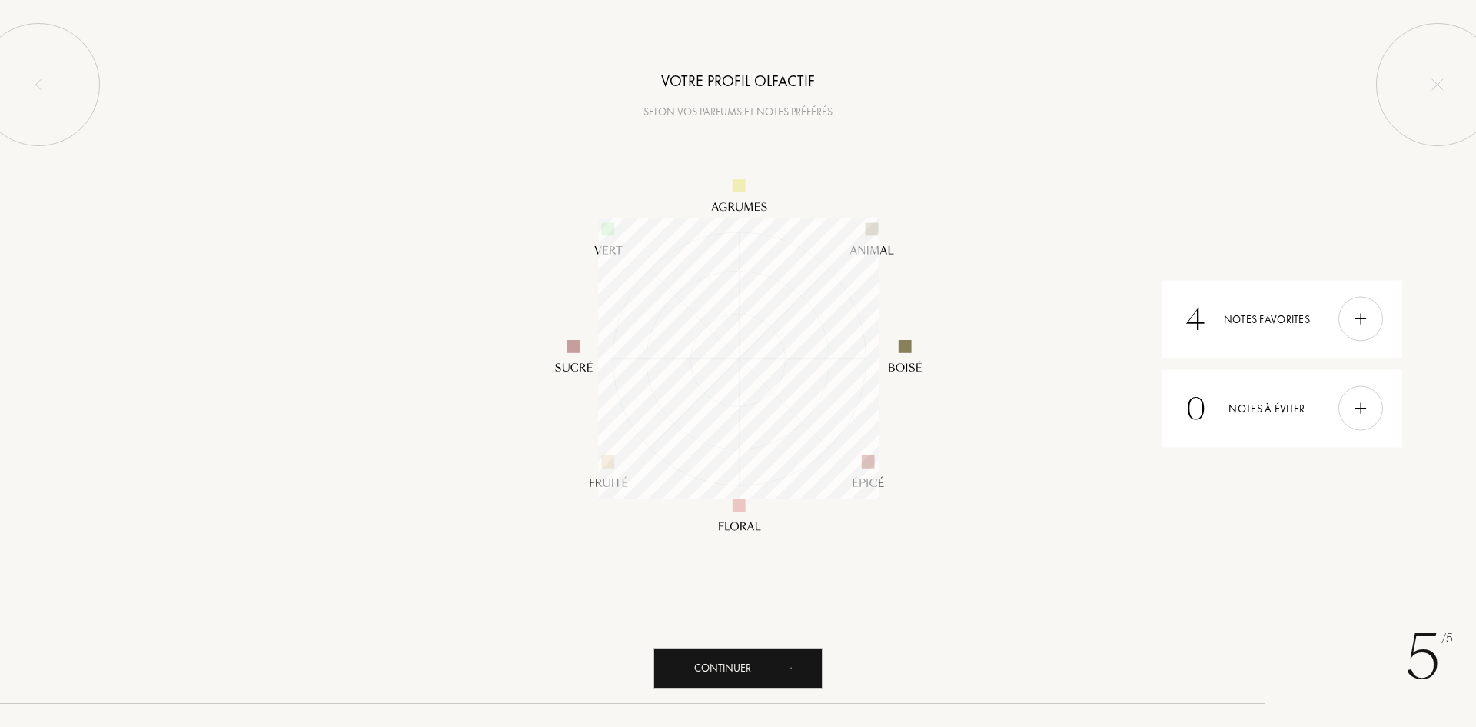
click at [769, 647] on div "5 /5 Votre profil olfactif Selon vos parfums et notes préférés 4 Notes favorite…" at bounding box center [738, 363] width 1476 height 727
click at [757, 668] on div "Continuer" at bounding box center [737, 667] width 169 height 41
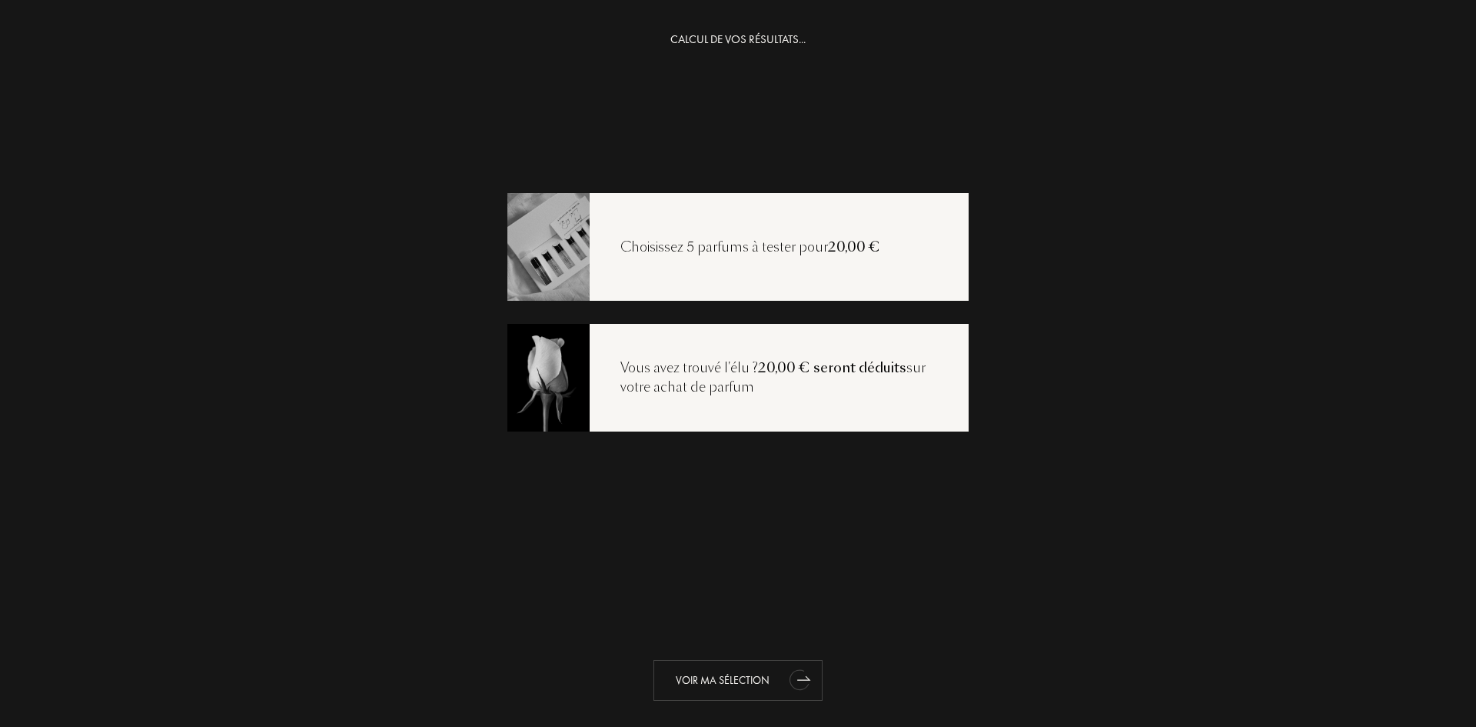
click at [731, 681] on div "Voir ma sélection" at bounding box center [737, 680] width 169 height 41
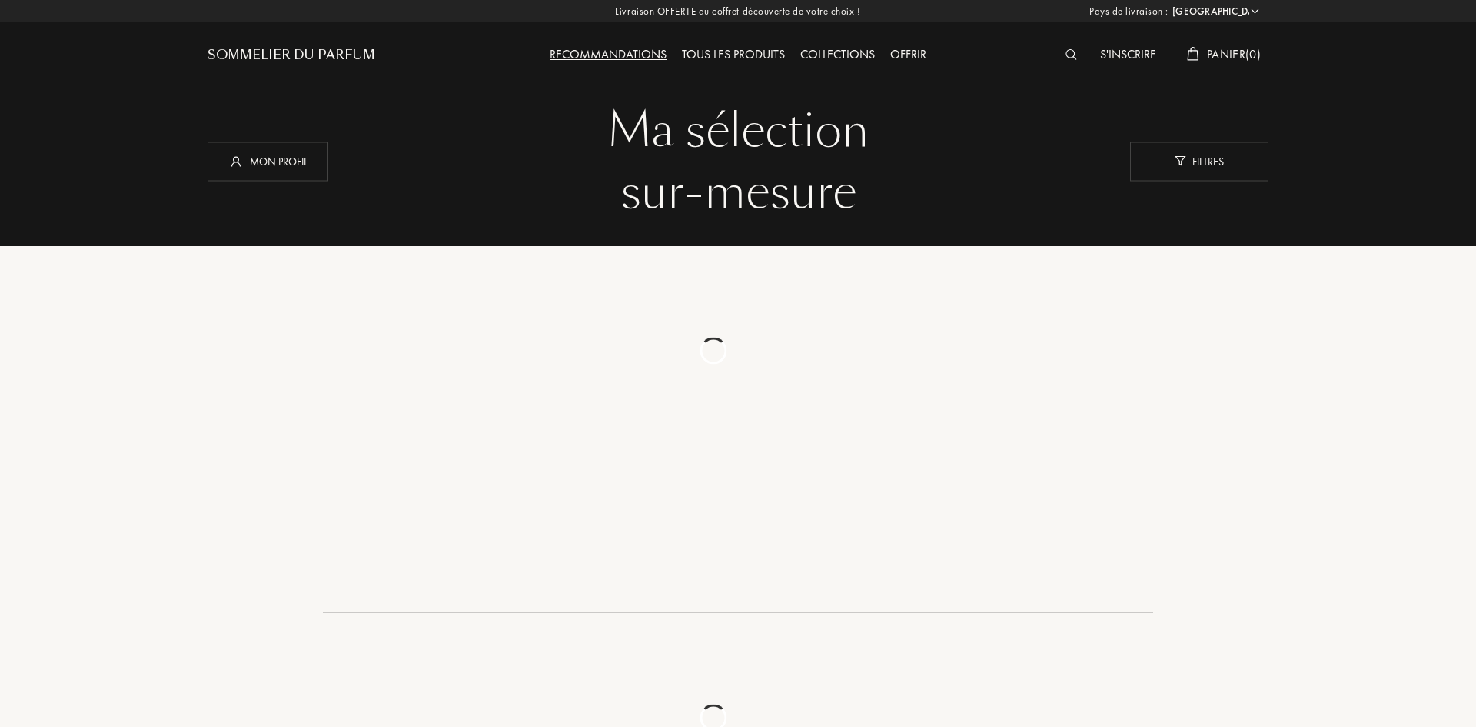
select select "FR"
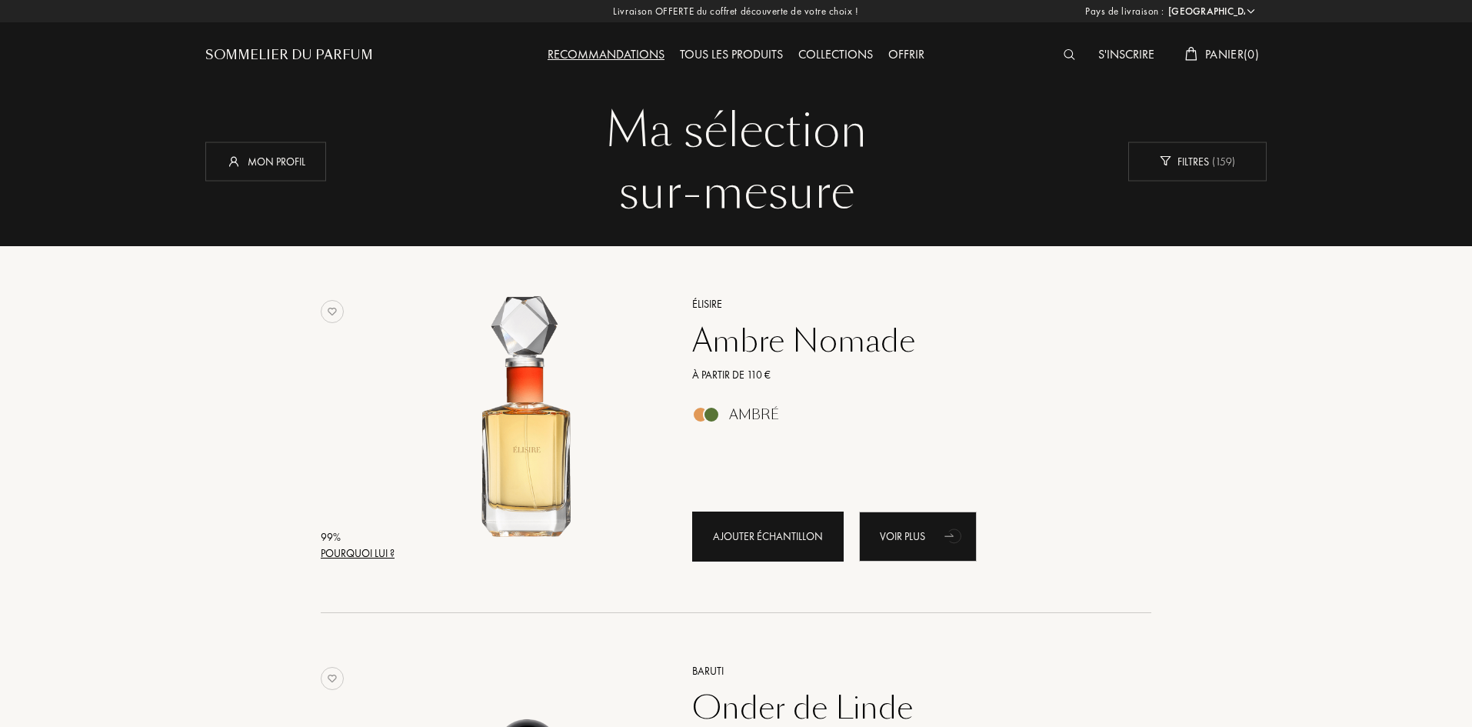
click at [818, 535] on div "Ajouter échantillon" at bounding box center [767, 536] width 151 height 50
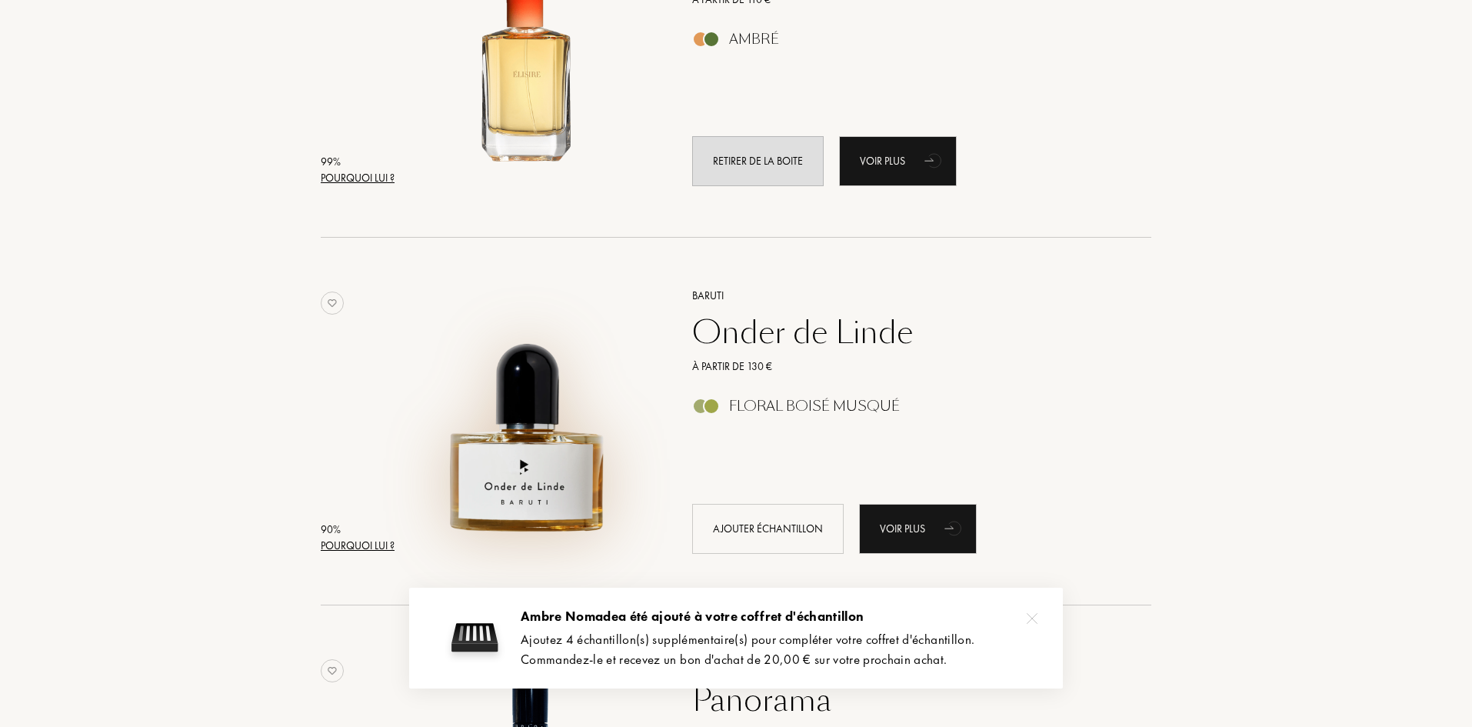
scroll to position [538, 0]
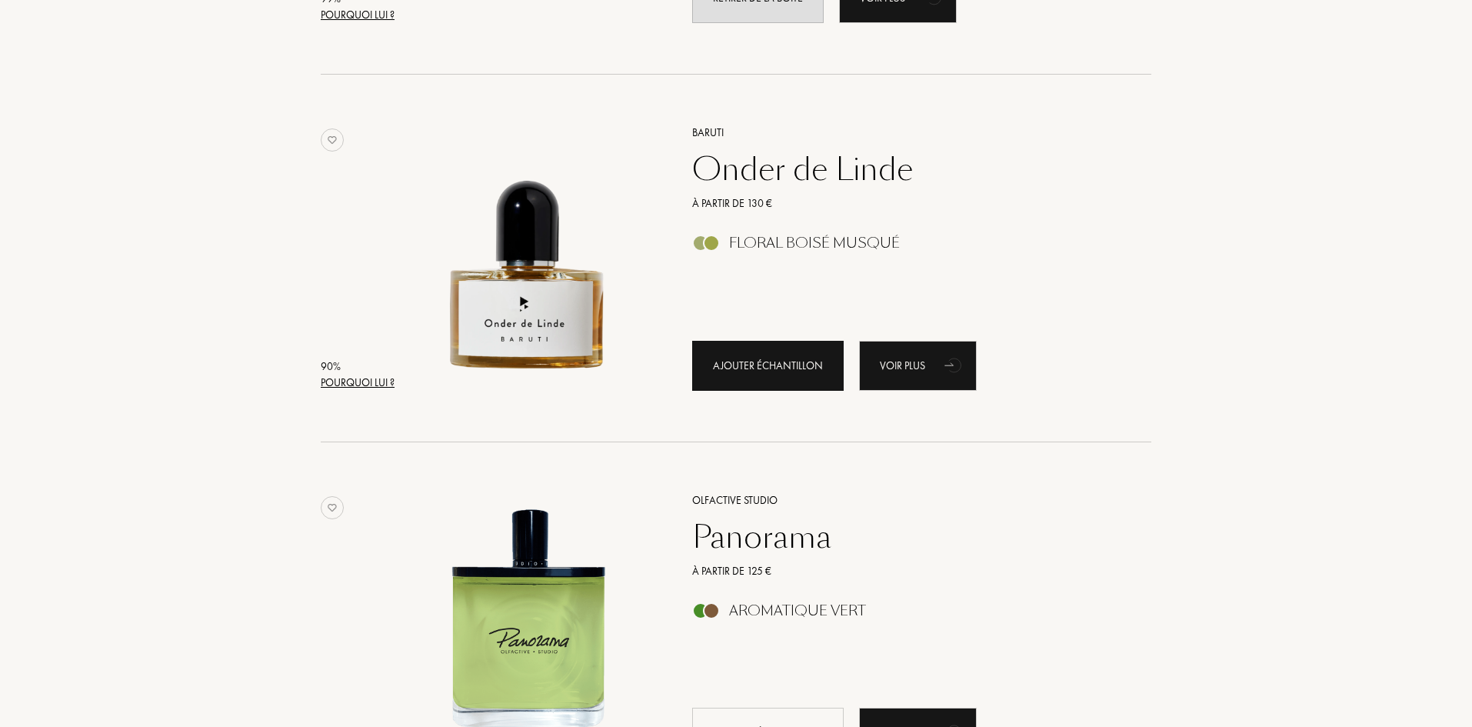
click at [779, 366] on div "Ajouter échantillon" at bounding box center [767, 366] width 151 height 50
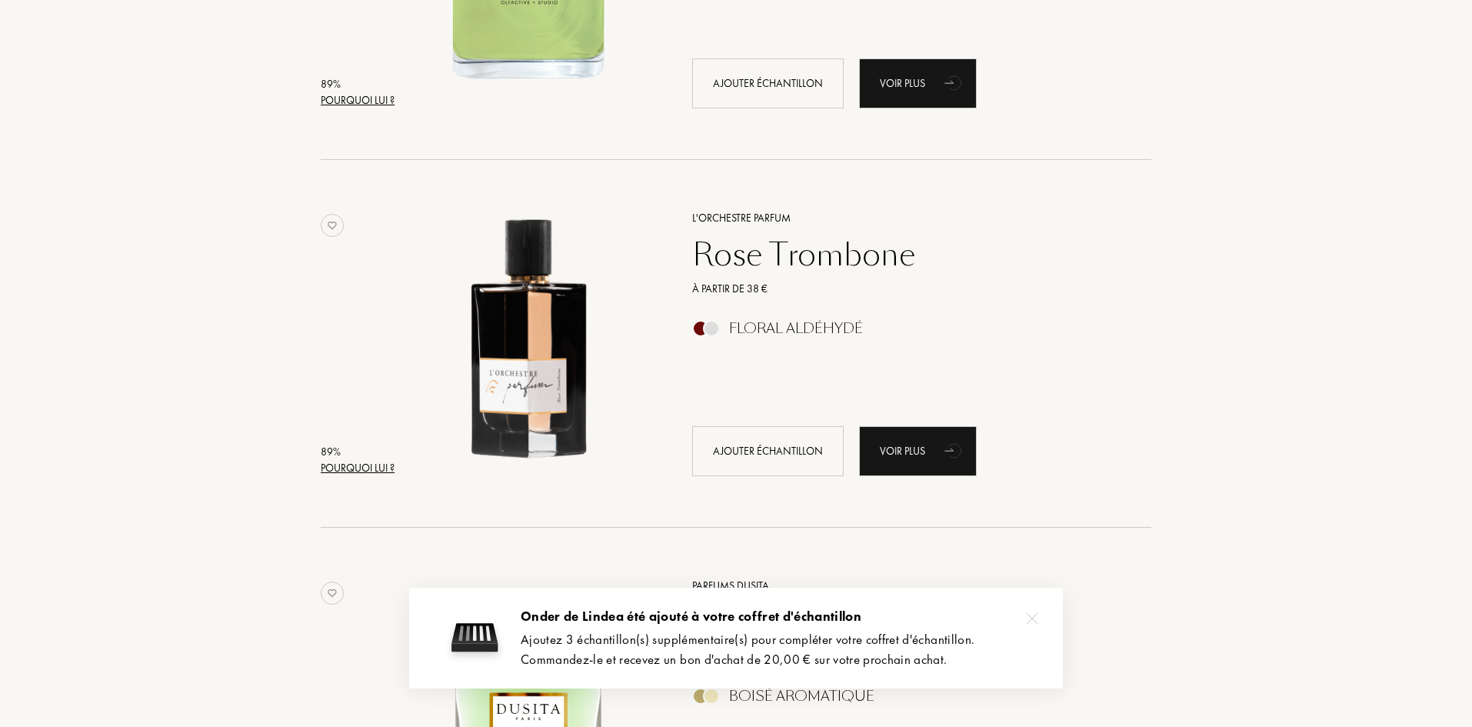
scroll to position [1230, 0]
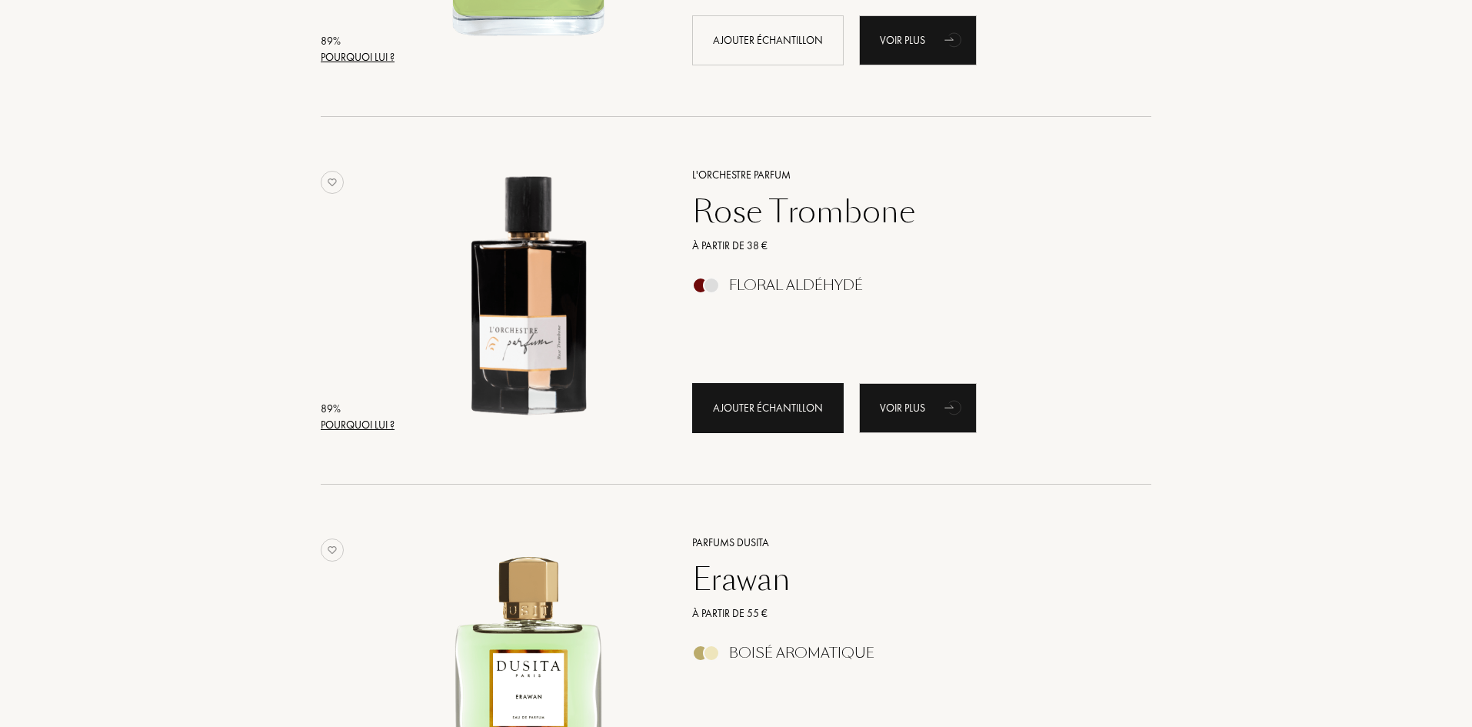
click at [756, 411] on div "Ajouter échantillon" at bounding box center [767, 408] width 151 height 50
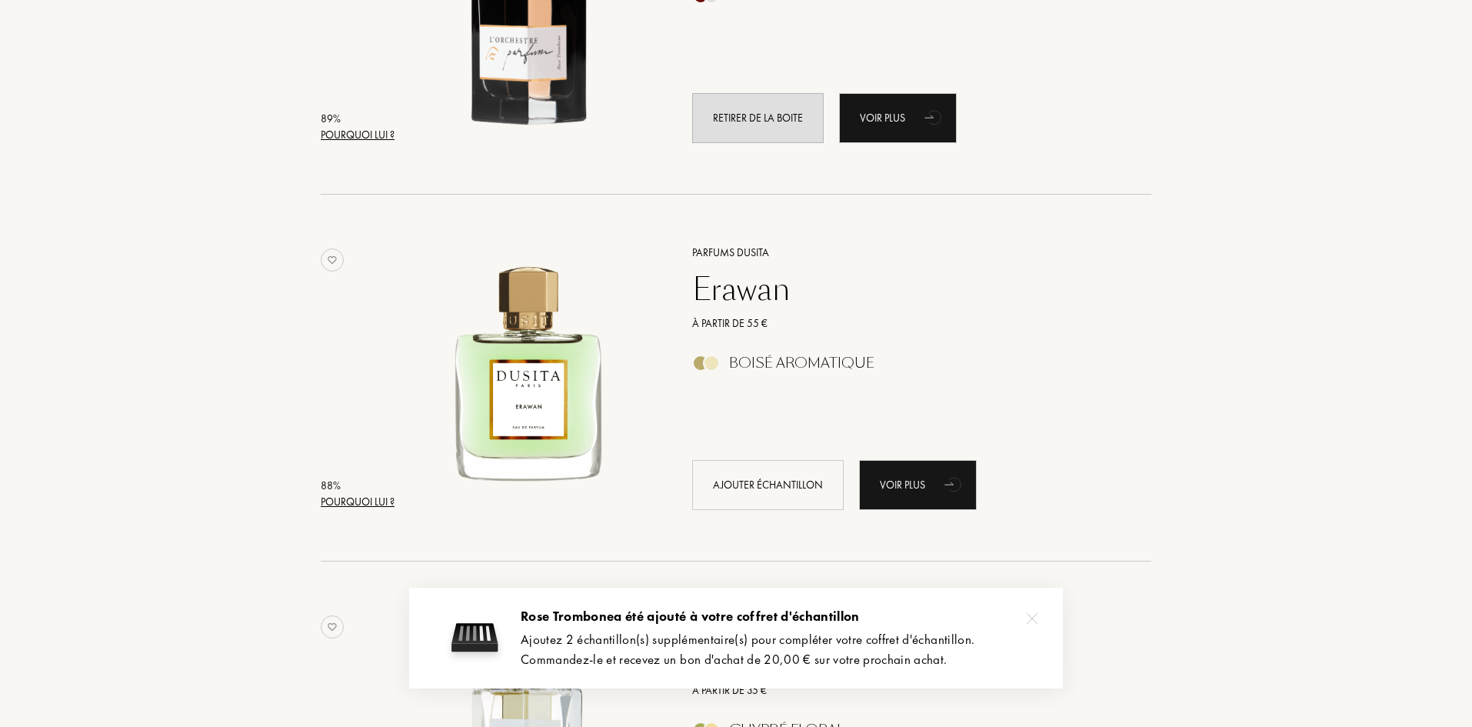
scroll to position [1538, 0]
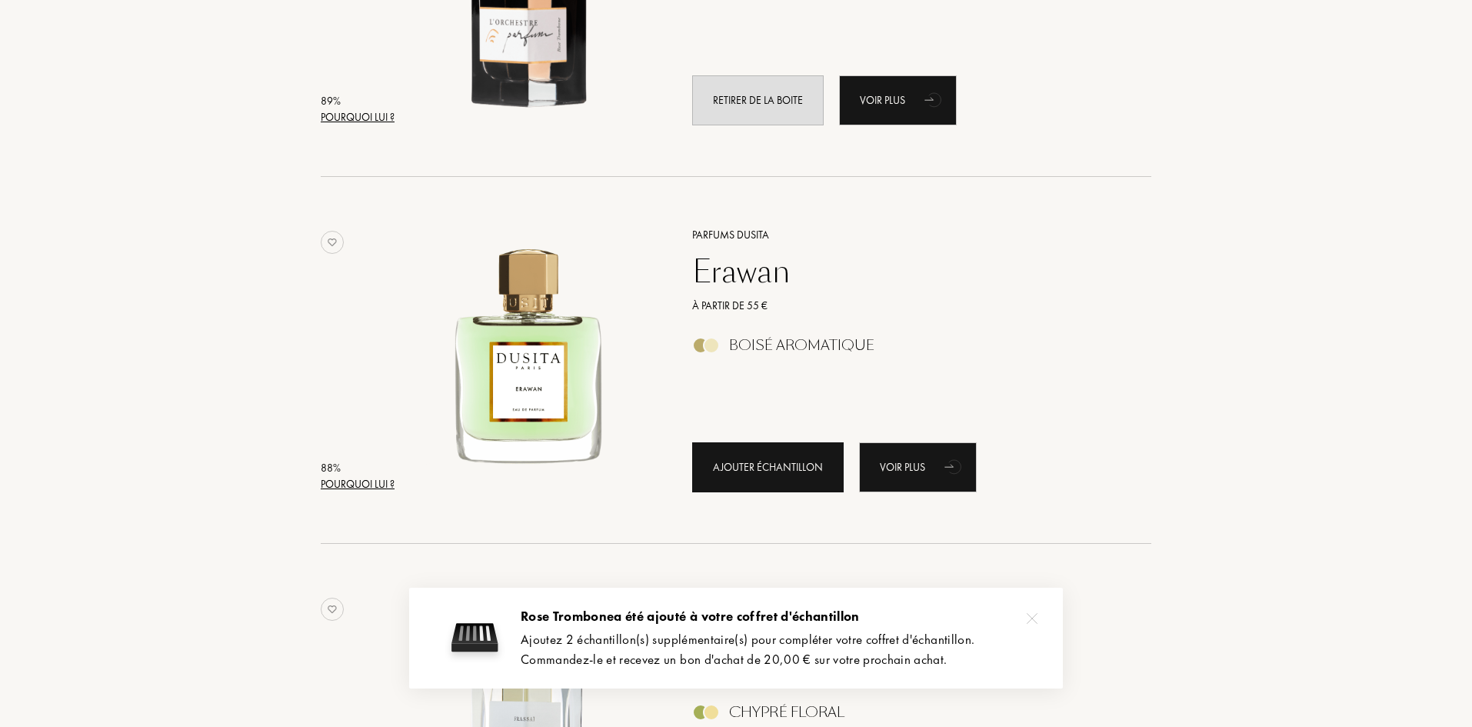
click at [755, 468] on div "Ajouter échantillon" at bounding box center [767, 467] width 151 height 50
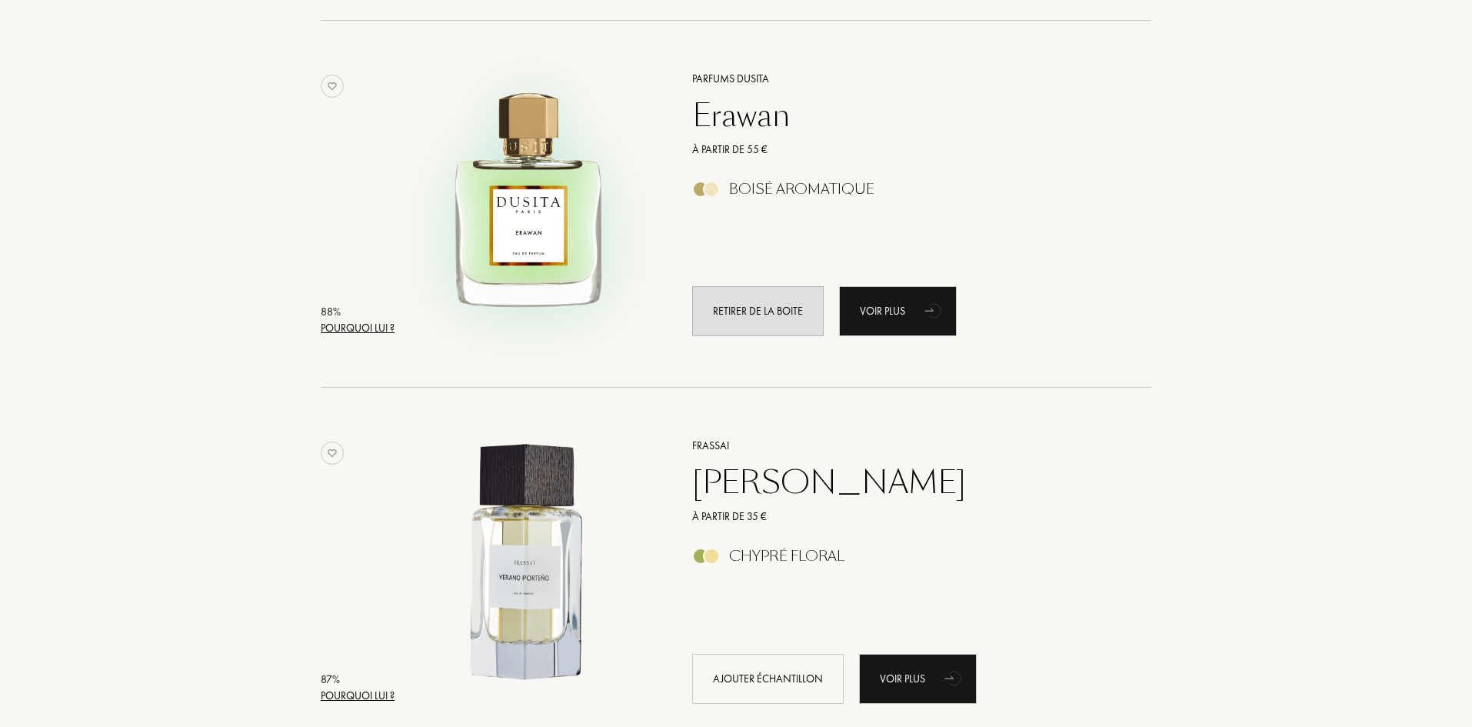
scroll to position [1768, 0]
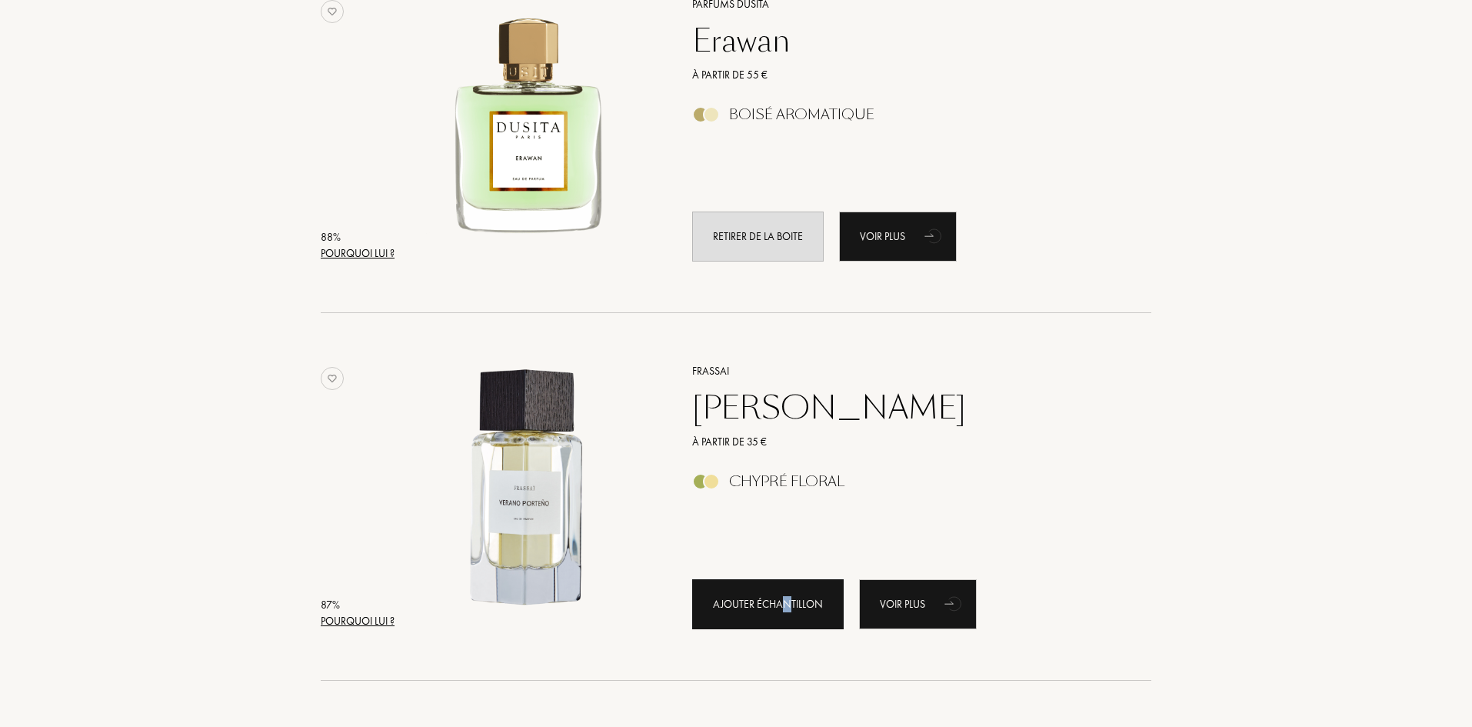
click at [786, 614] on div "Ajouter échantillon" at bounding box center [767, 604] width 151 height 50
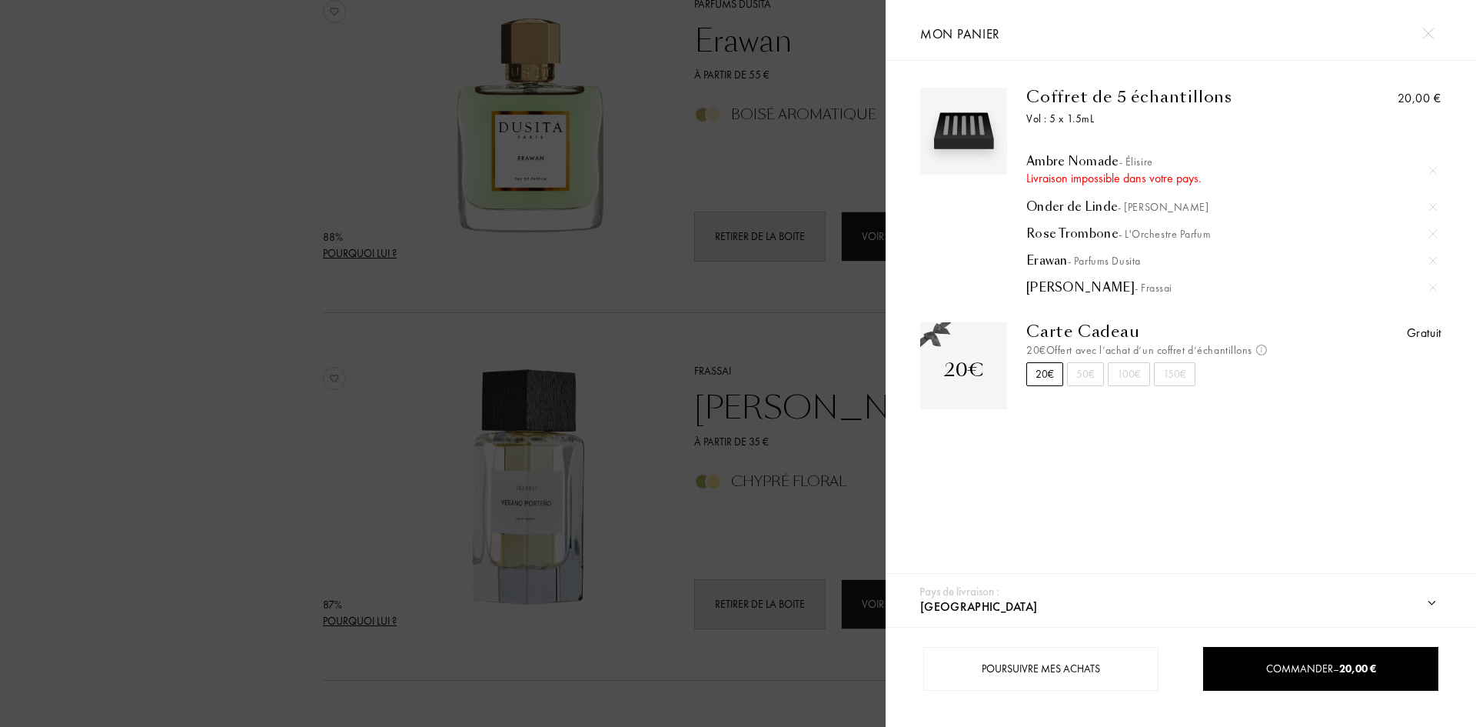
click at [785, 456] on div at bounding box center [443, 363] width 886 height 727
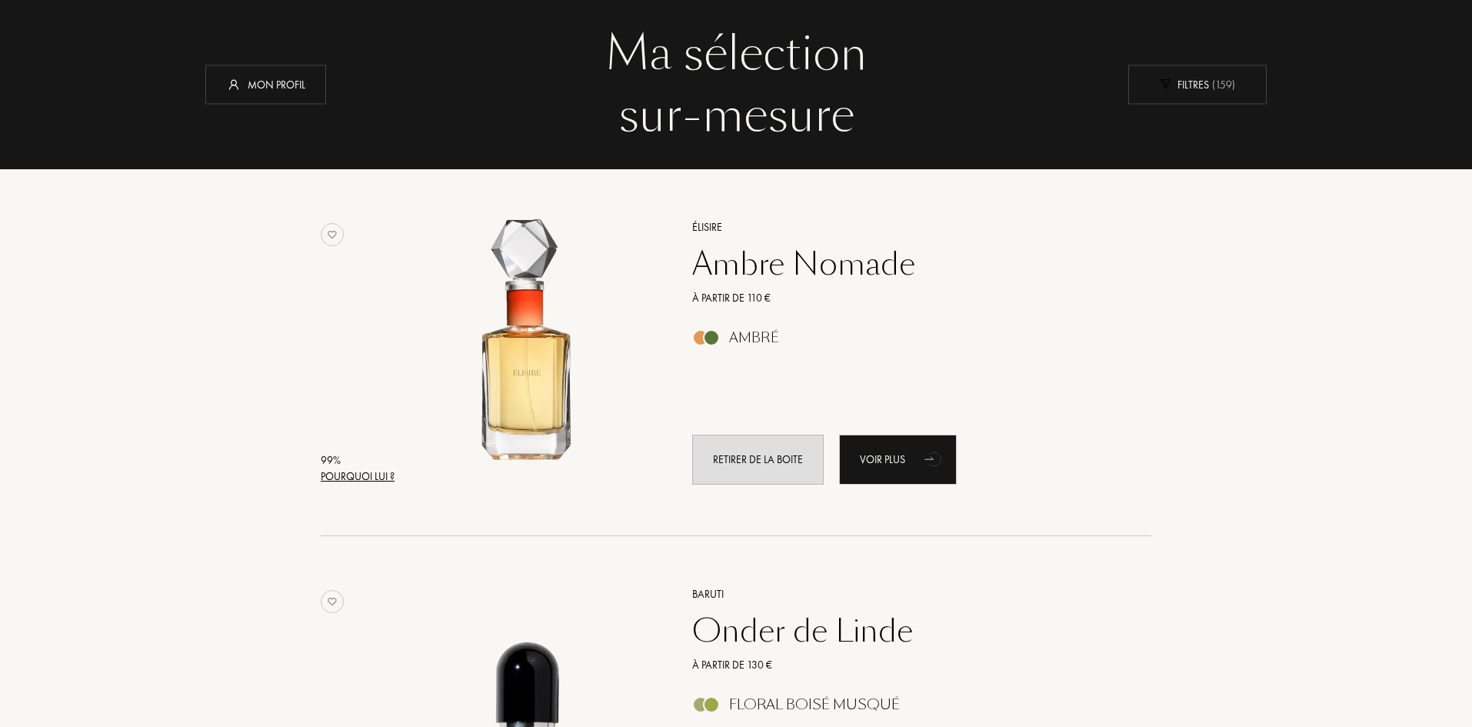
scroll to position [0, 0]
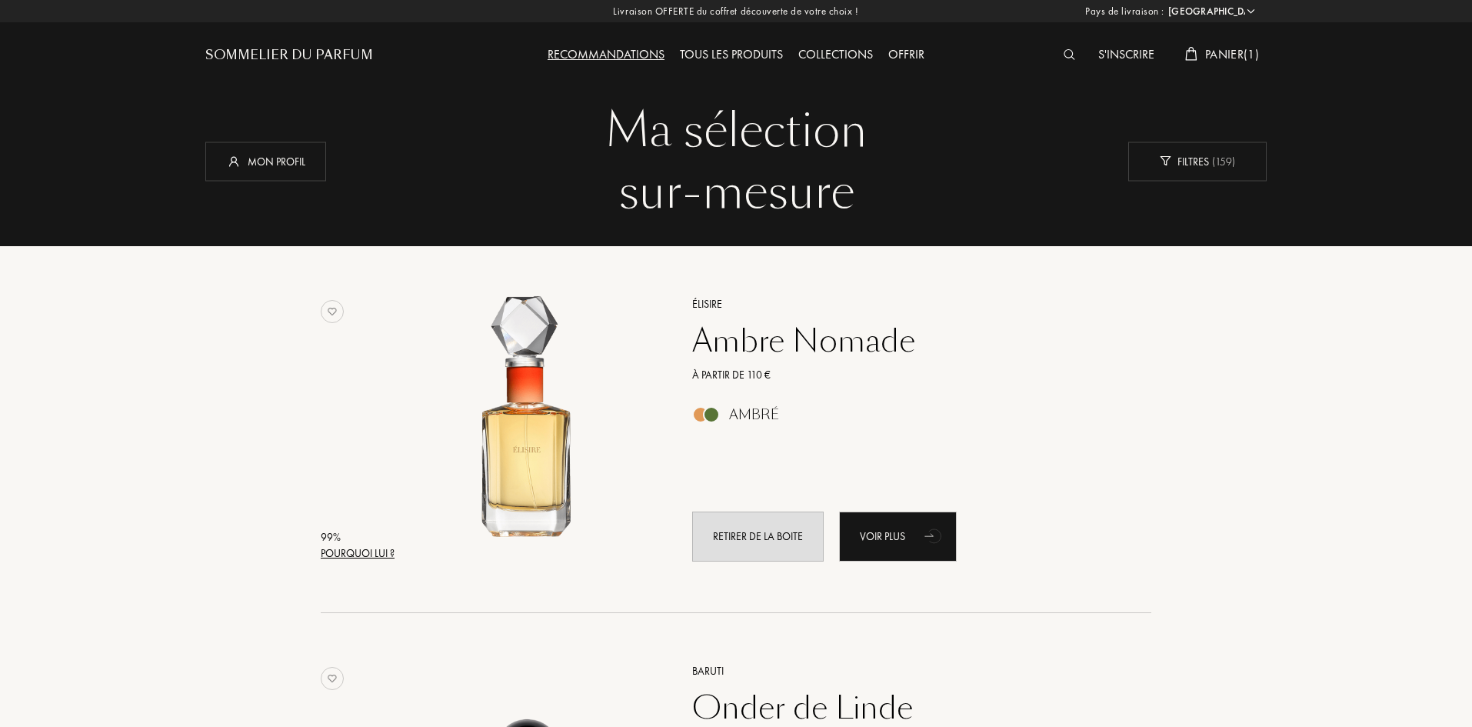
click at [1224, 51] on span "Panier ( 1 )" at bounding box center [1232, 54] width 54 height 16
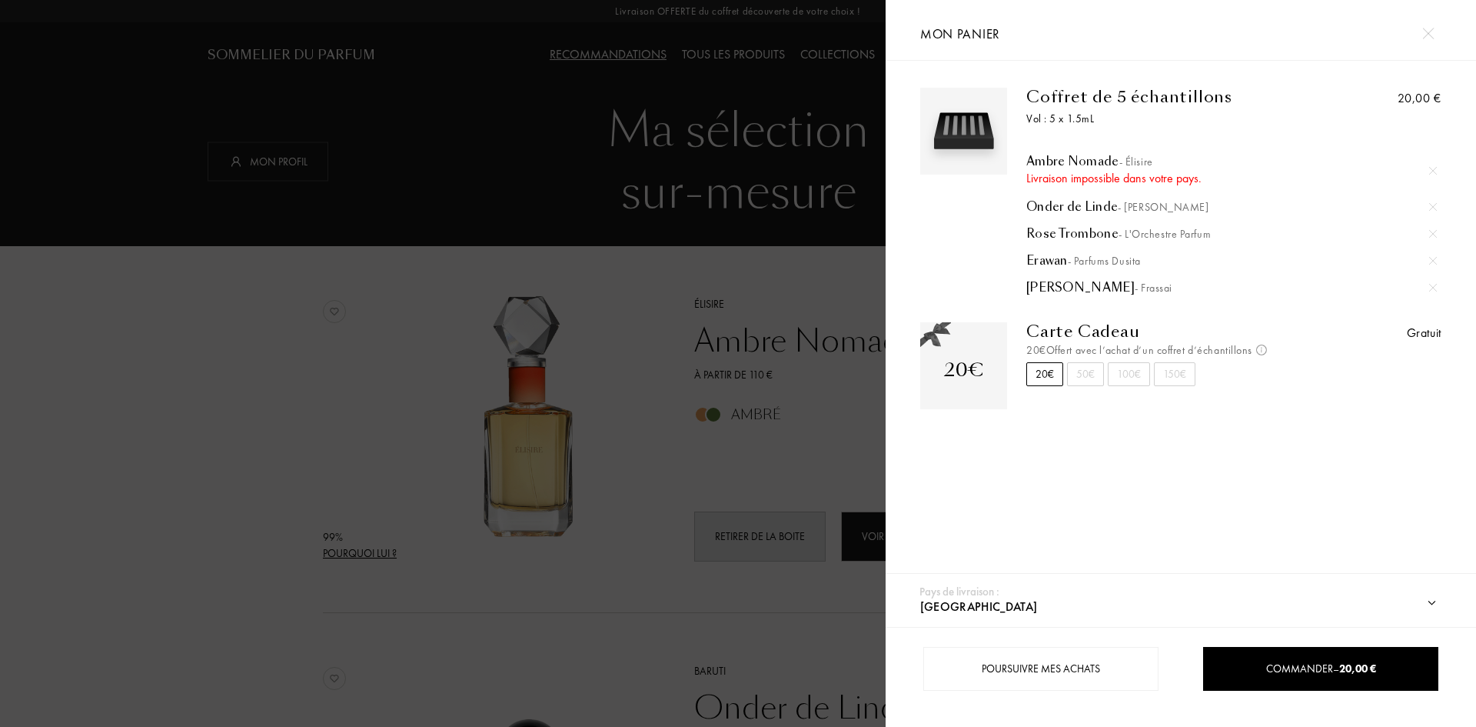
drag, startPoint x: 1099, startPoint y: 381, endPoint x: 1088, endPoint y: 431, distance: 51.9
drag, startPoint x: 1088, startPoint y: 431, endPoint x: 1431, endPoint y: 37, distance: 522.6
click at [1431, 38] on img at bounding box center [1428, 34] width 12 height 12
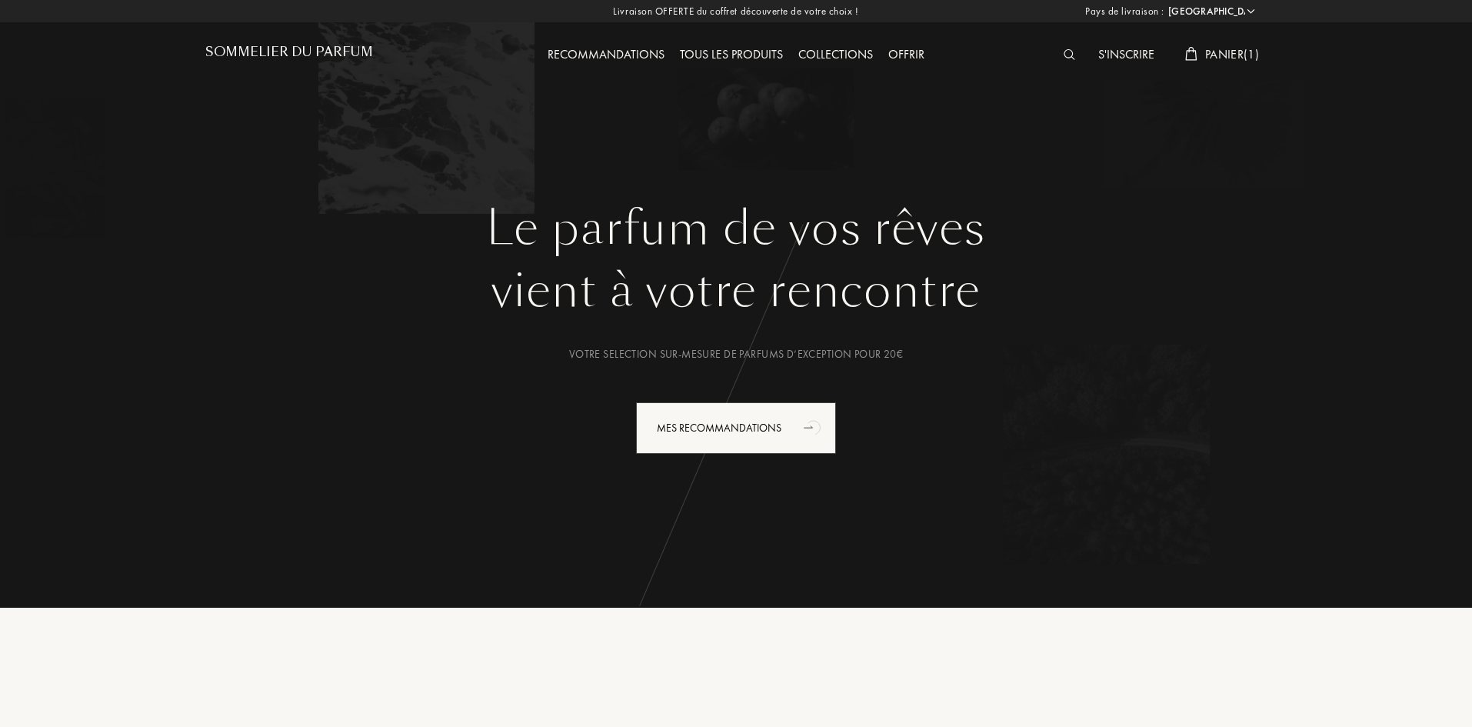
select select "FR"
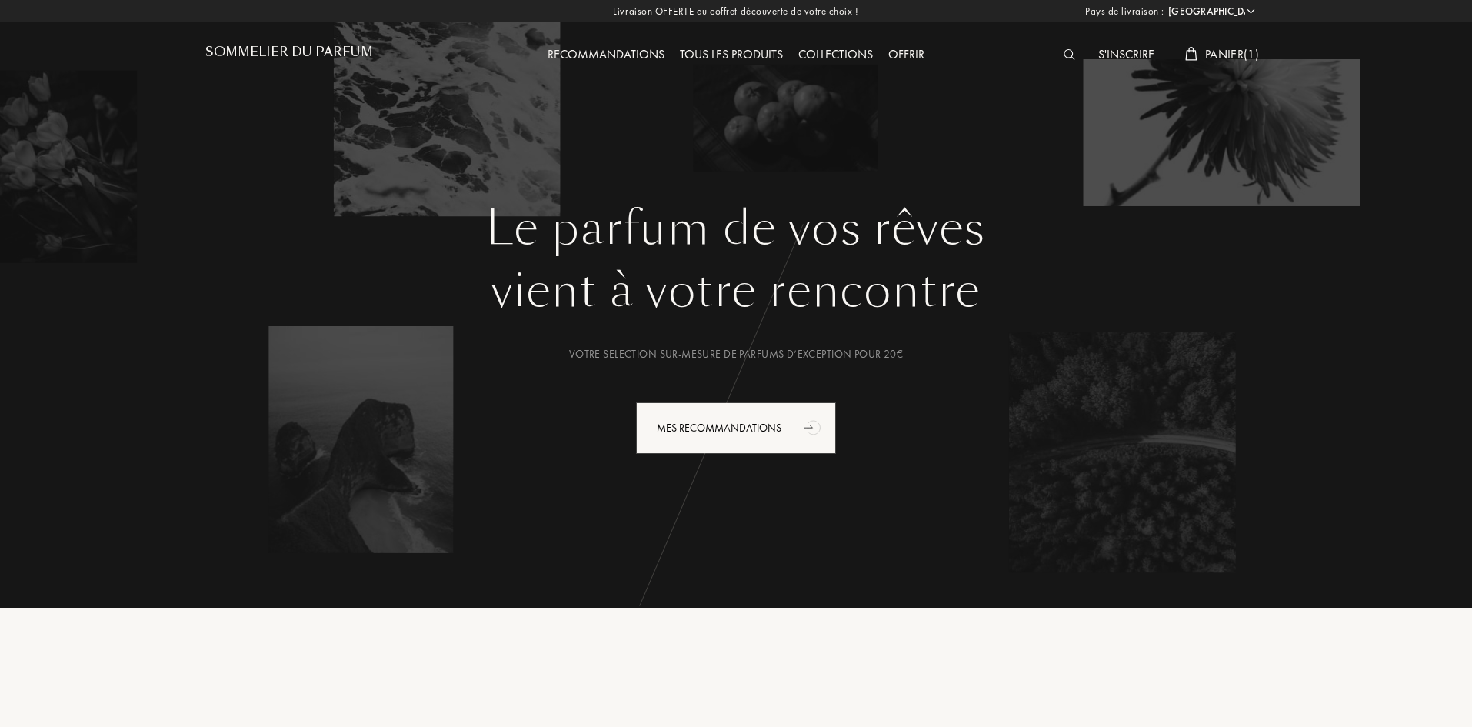
click at [1066, 53] on img at bounding box center [1069, 54] width 12 height 11
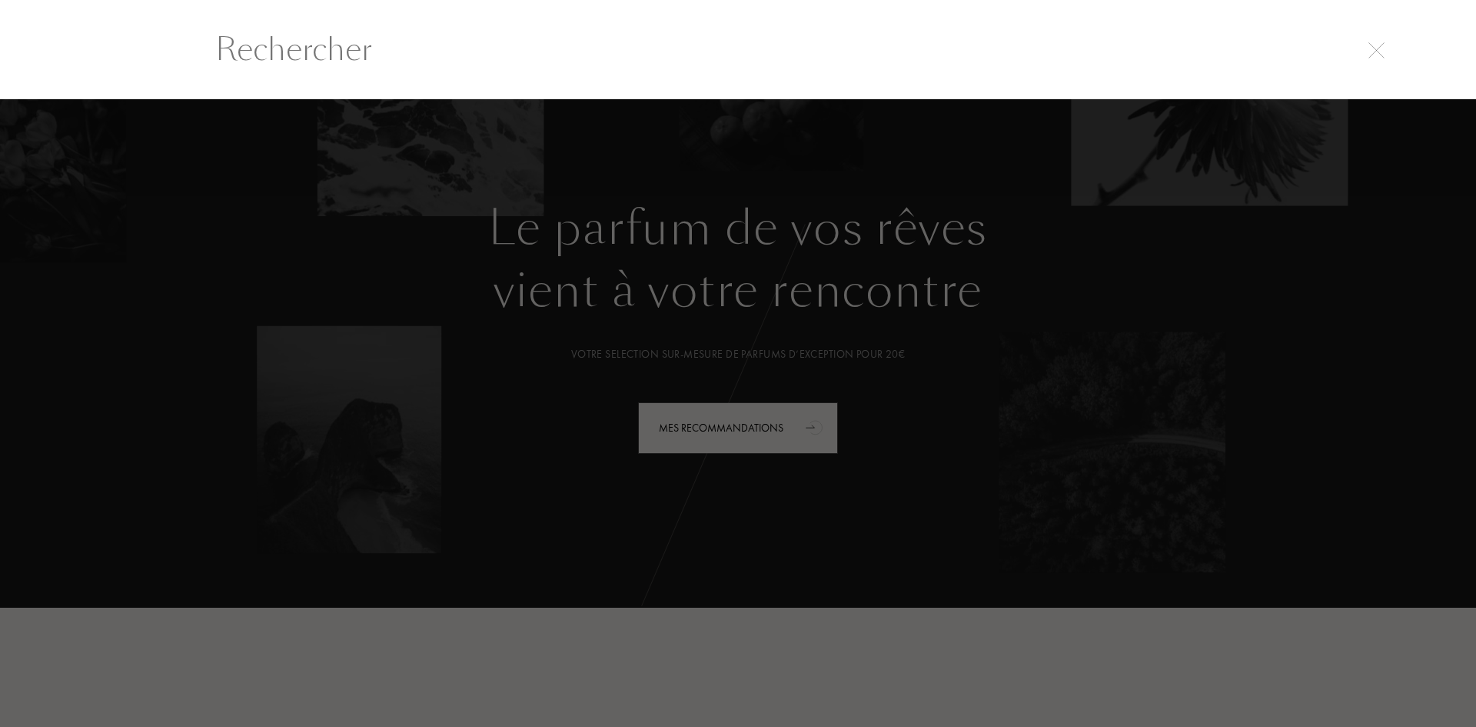
click at [631, 53] on input "text" at bounding box center [738, 49] width 1107 height 46
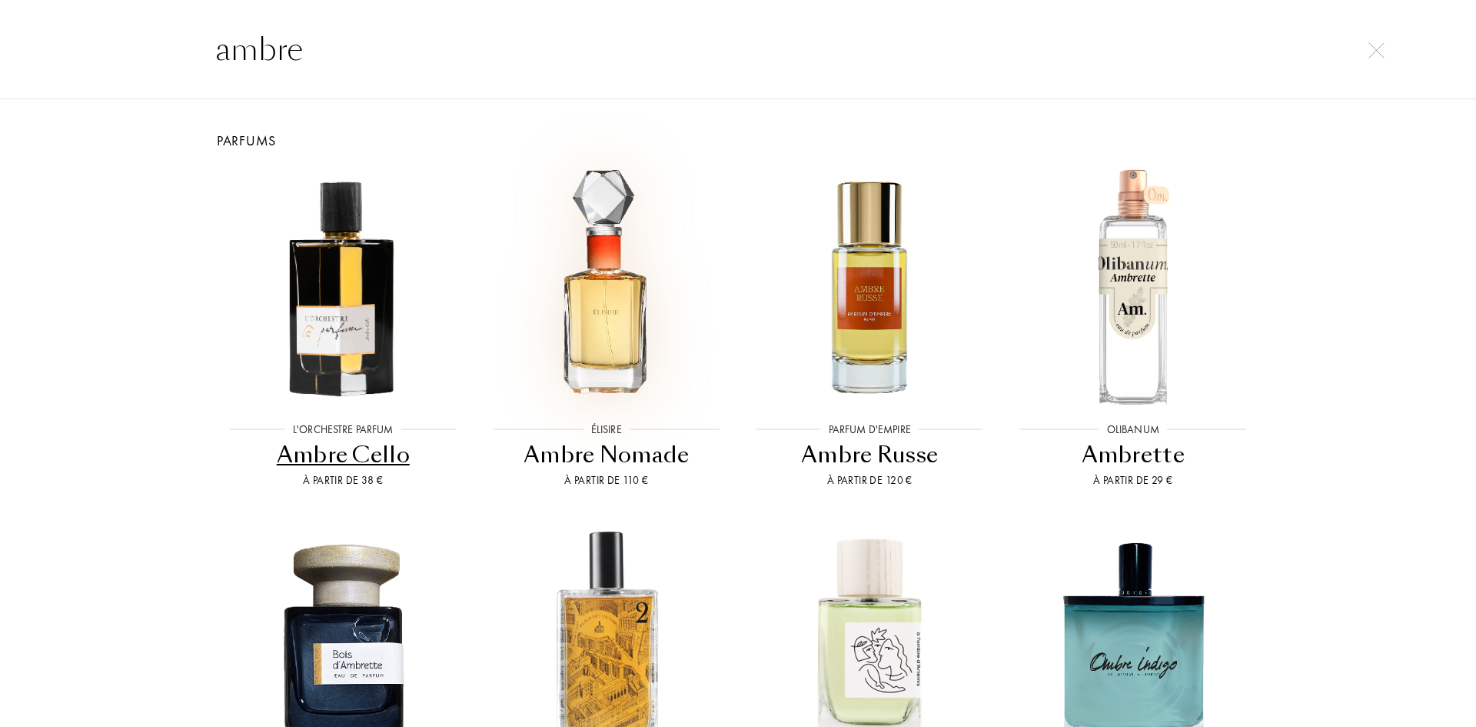
type input "ambre"
click at [607, 258] on img at bounding box center [606, 286] width 237 height 237
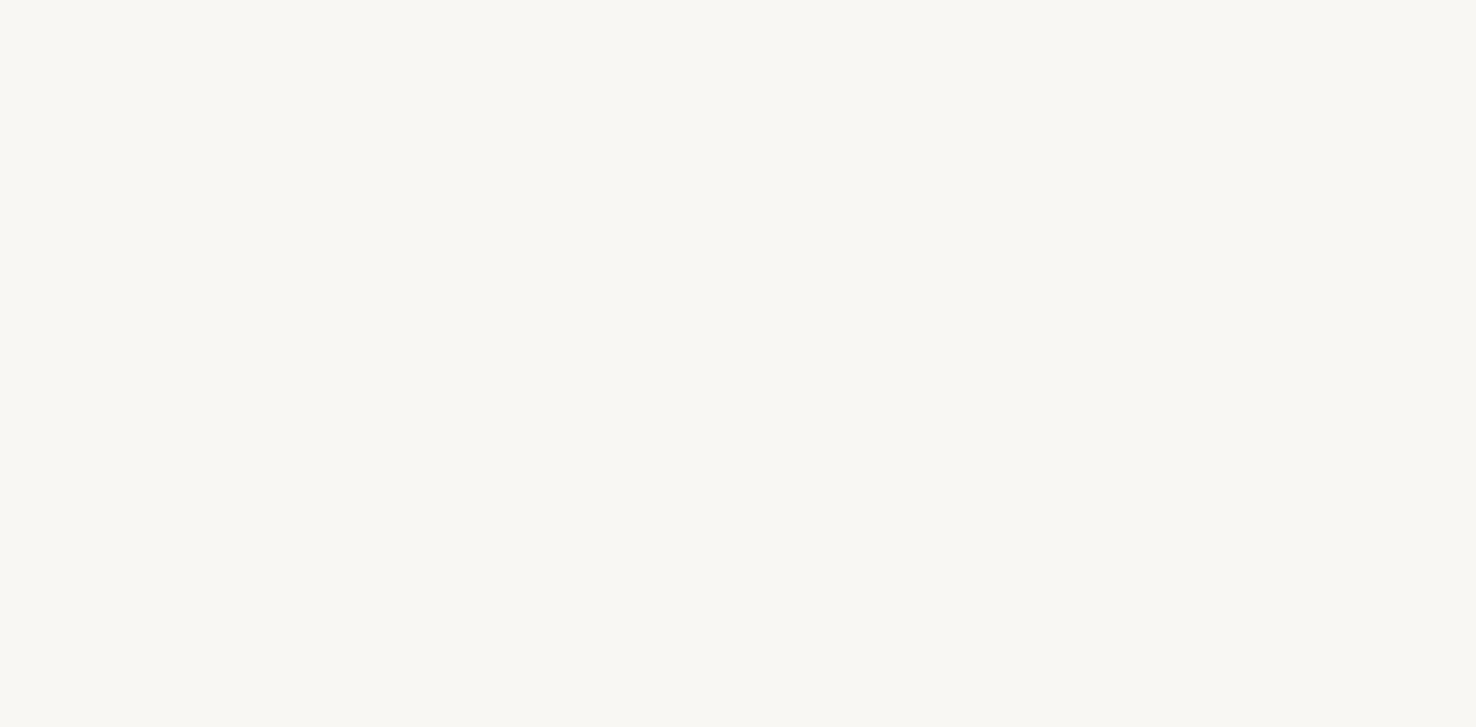
select select "FR"
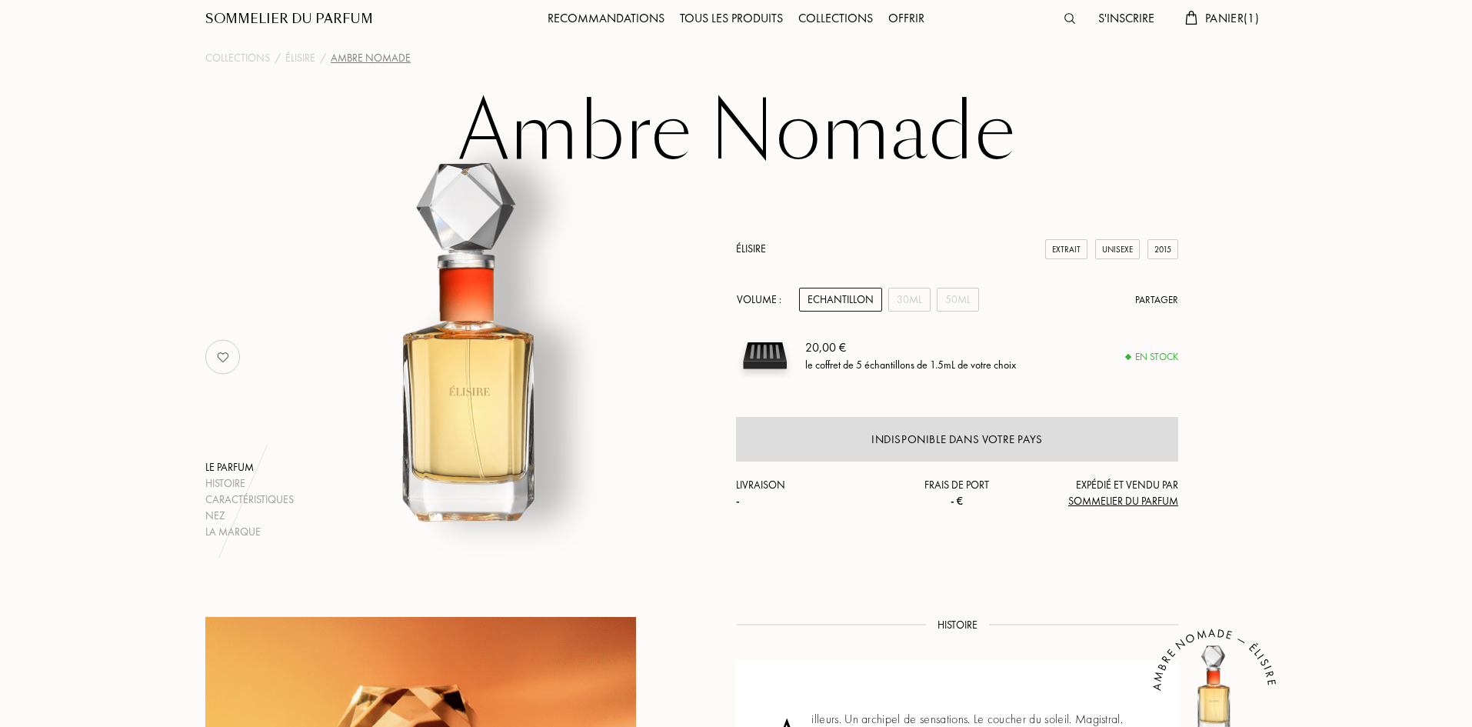
scroll to position [154, 0]
